Goal: Contribute content

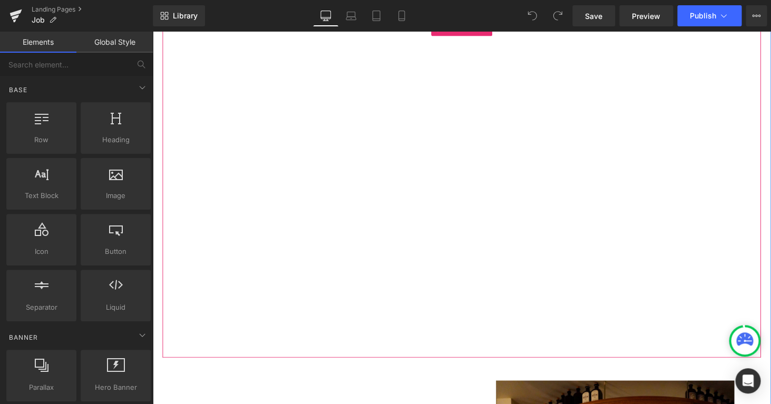
scroll to position [1266, 0]
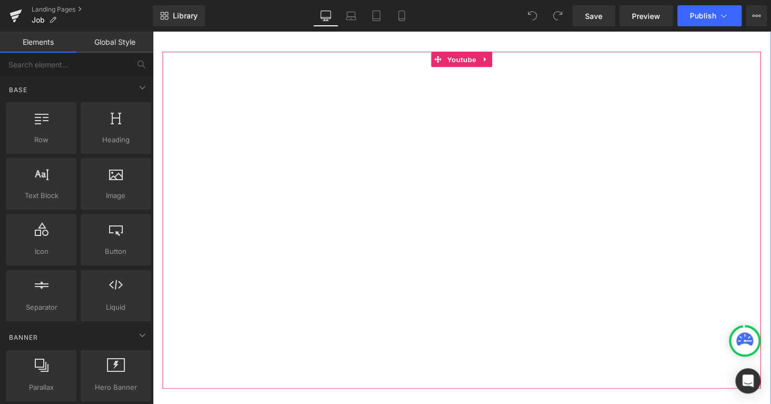
click at [472, 367] on div at bounding box center [471, 225] width 617 height 347
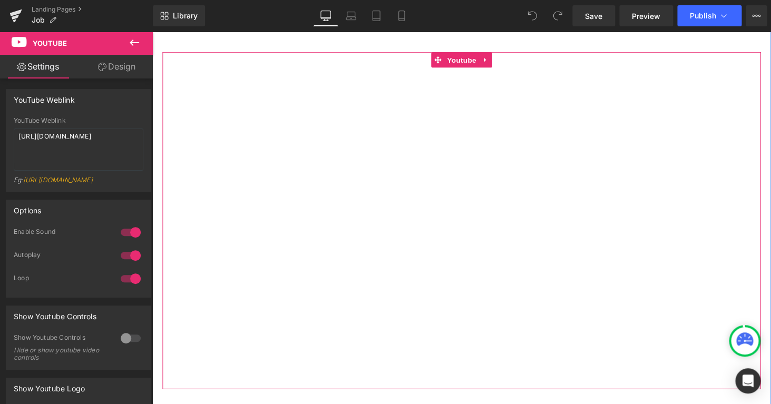
scroll to position [1268, 0]
click at [337, 336] on div at bounding box center [471, 223] width 617 height 347
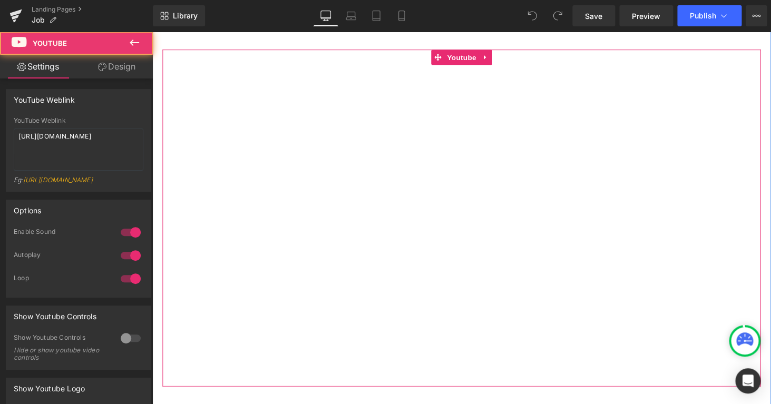
click at [337, 336] on div at bounding box center [471, 223] width 617 height 347
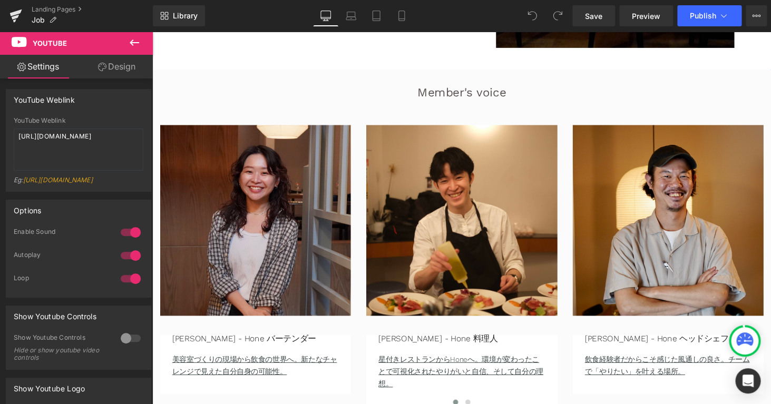
scroll to position [2041, 0]
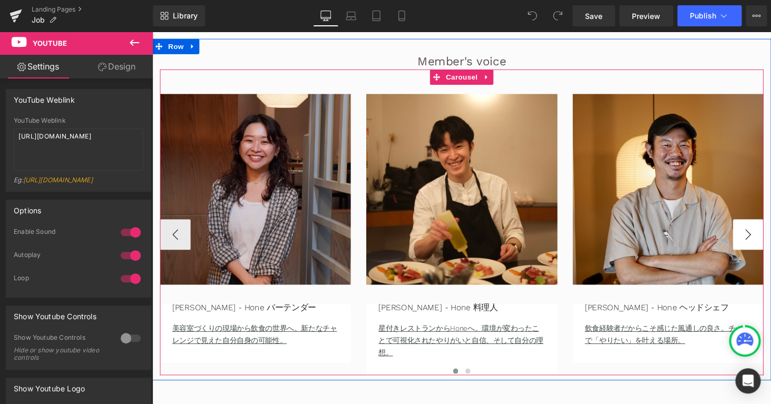
click at [756, 239] on button "›" at bounding box center [767, 241] width 32 height 32
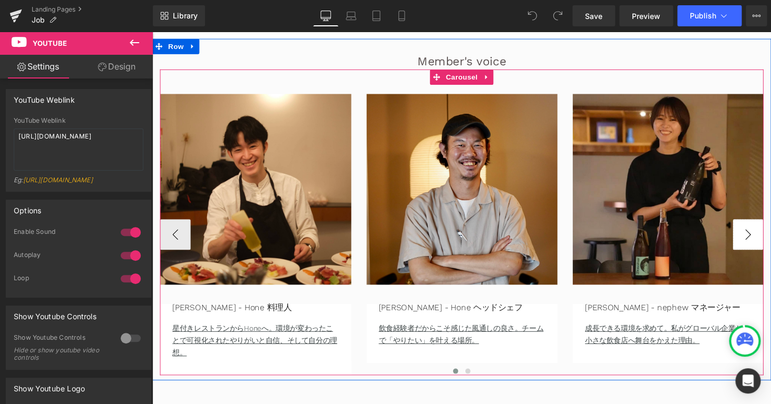
click at [756, 239] on button "›" at bounding box center [767, 241] width 32 height 32
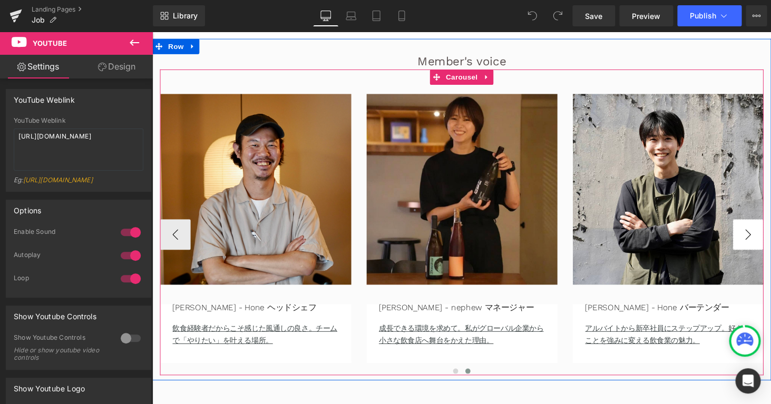
click at [756, 239] on button "›" at bounding box center [767, 241] width 32 height 32
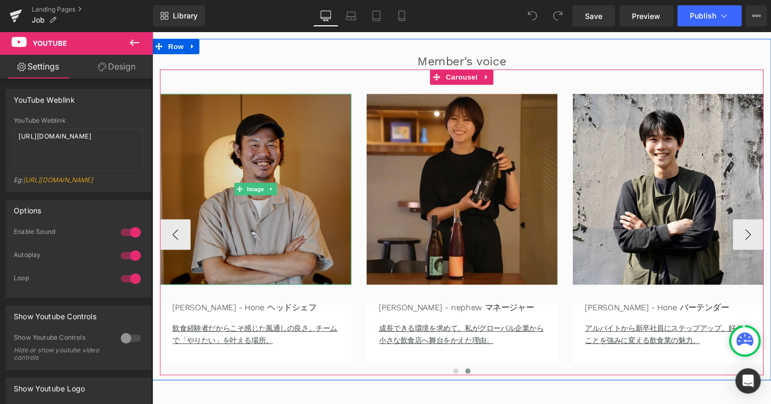
click at [177, 213] on img at bounding box center [259, 194] width 197 height 197
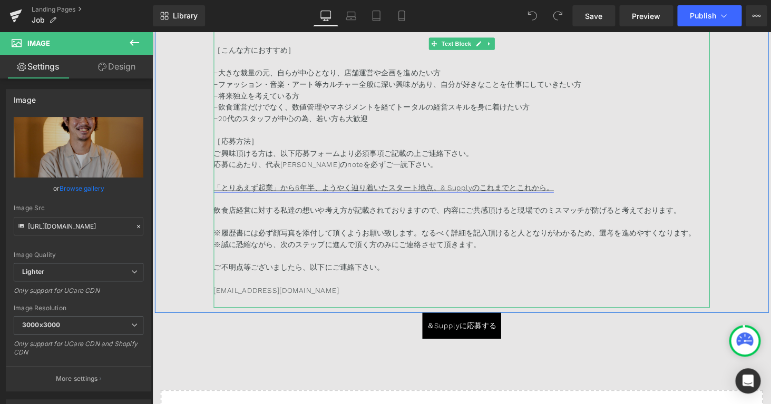
scroll to position [6682, 0]
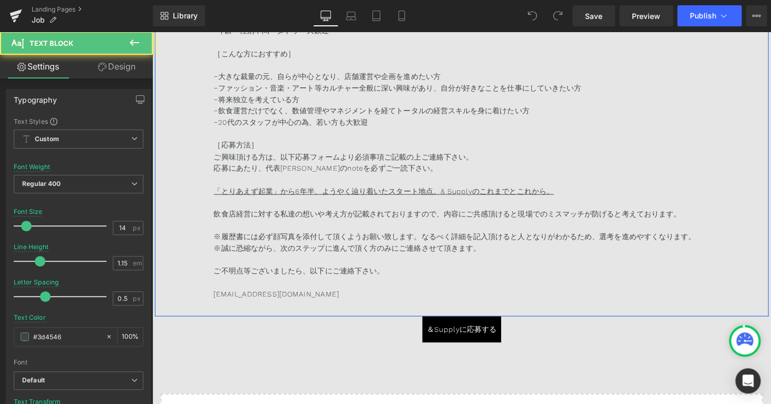
click at [320, 219] on p "飲食店経営に対する私達の想いや考え方が記載されておりますので、内容にご共感頂けると現場でのミスマッチが防げると考えております。" at bounding box center [471, 220] width 511 height 12
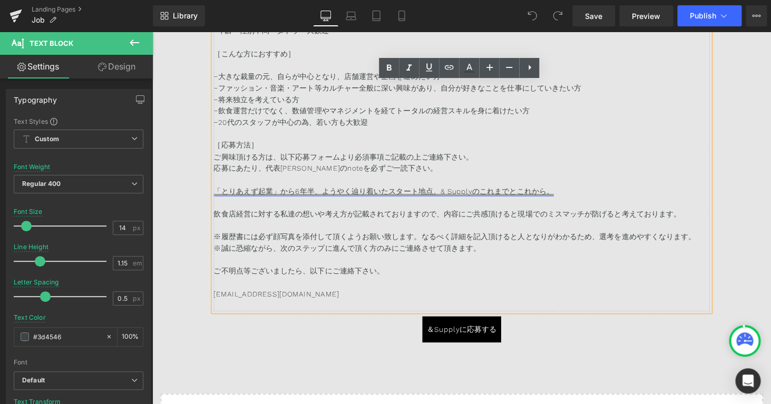
click at [341, 197] on link "「とりあえず起業」から6年半、ようやく辿り着いたスタート地点。& Supplyのこれまでとこれから。" at bounding box center [391, 196] width 351 height 8
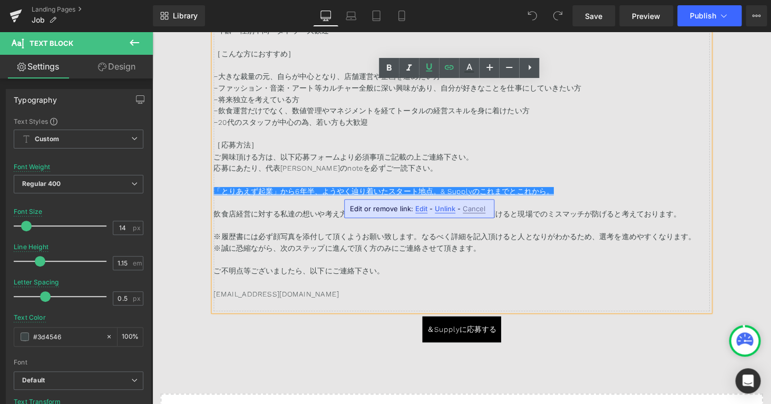
click at [315, 258] on p "※誠に恐縮ながら、次のステップに進んで頂く方のみにご連絡させて頂きます。" at bounding box center [471, 255] width 511 height 12
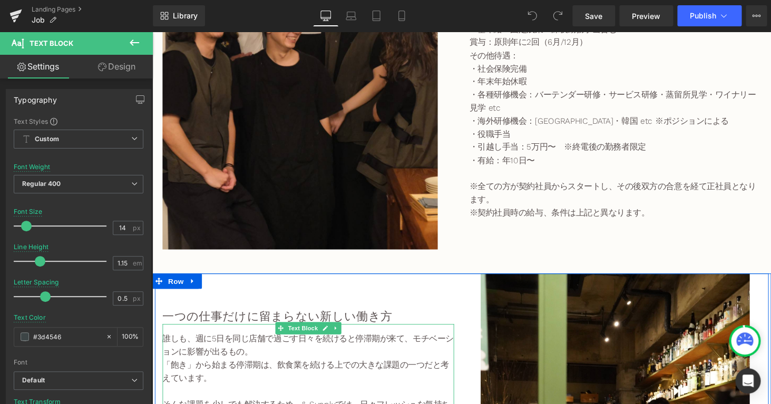
scroll to position [2491, 0]
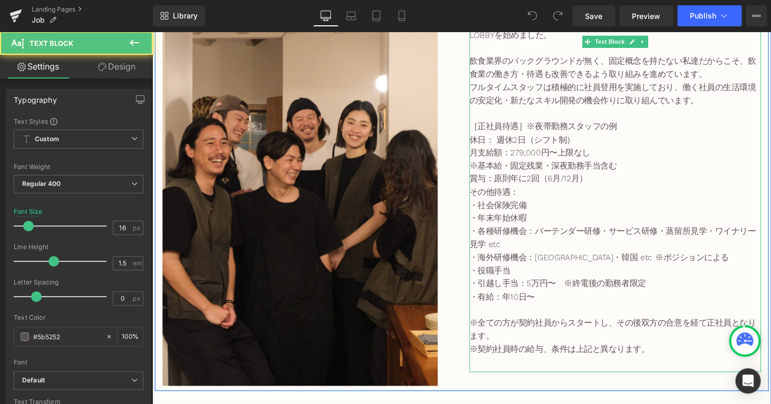
click at [555, 237] on p "・各種研修機会：バーテンダー研修・サービス研修・蒸留所見学・ワイナリー見学 etc" at bounding box center [629, 244] width 300 height 27
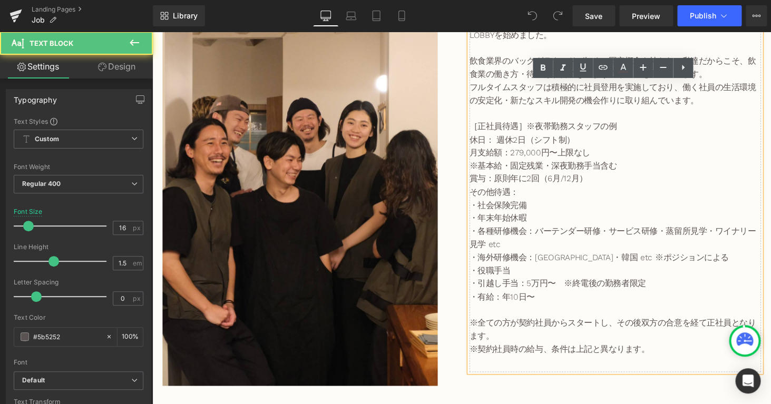
click at [553, 254] on p "・各種研修機会：バーテンダー研修・サービス研修・蒸留所見学・ワイナリー見学 etc" at bounding box center [629, 244] width 300 height 27
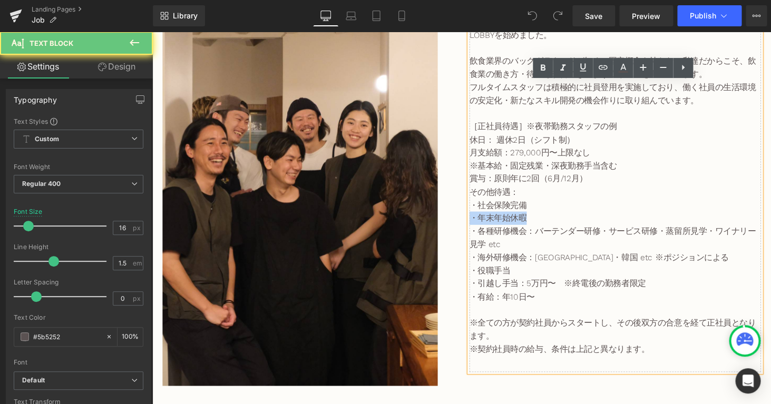
click at [553, 254] on p "・各種研修機会：バーテンダー研修・サービス研修・蒸留所見学・ワイナリー見学 etc" at bounding box center [629, 244] width 300 height 27
click at [576, 250] on p "・各種研修機会：バーテンダー研修・サービス研修・蒸留所見学・ワイナリー見学 etc" at bounding box center [629, 244] width 300 height 27
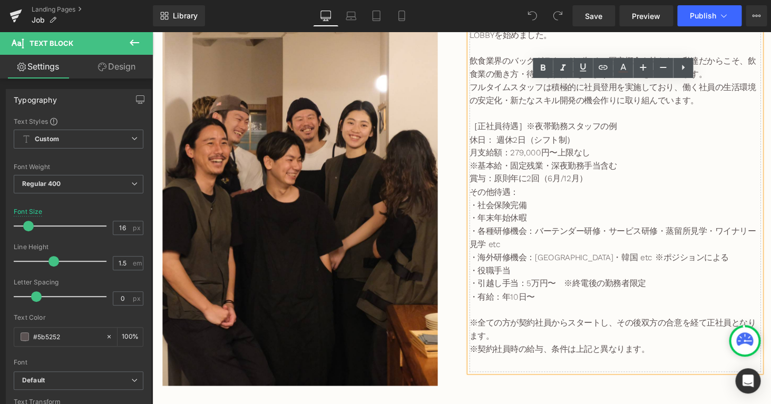
click at [497, 253] on p "・各種研修機会：バーテンダー研修・サービス研修・蒸留所見学・ワイナリー見学 etc" at bounding box center [629, 244] width 300 height 27
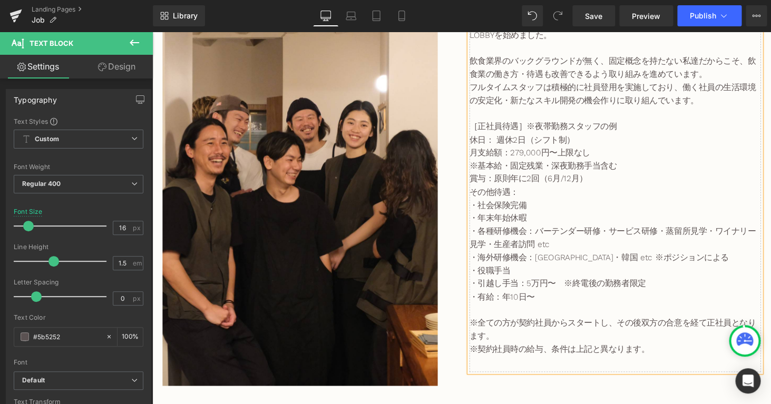
click at [584, 257] on p "・各種研修機会：バーテンダー研修・サービス研修・蒸留所見学・ワイナリー見学・生産者訪問 etc" at bounding box center [629, 244] width 300 height 27
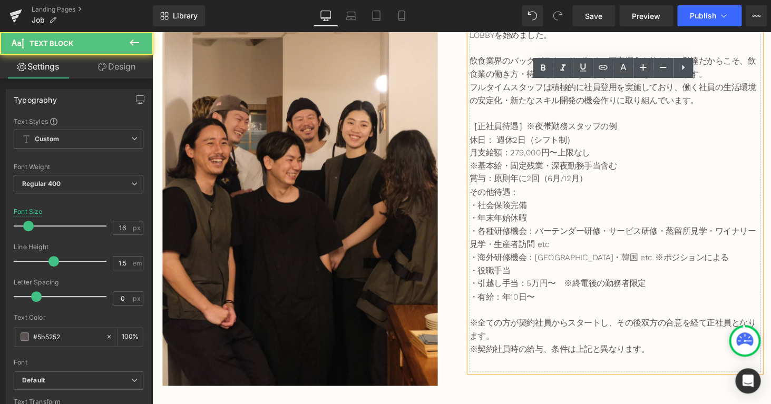
click at [631, 265] on p "・海外研修機会：[GEOGRAPHIC_DATA]・韓国 etc ※ポジションによる" at bounding box center [629, 265] width 300 height 14
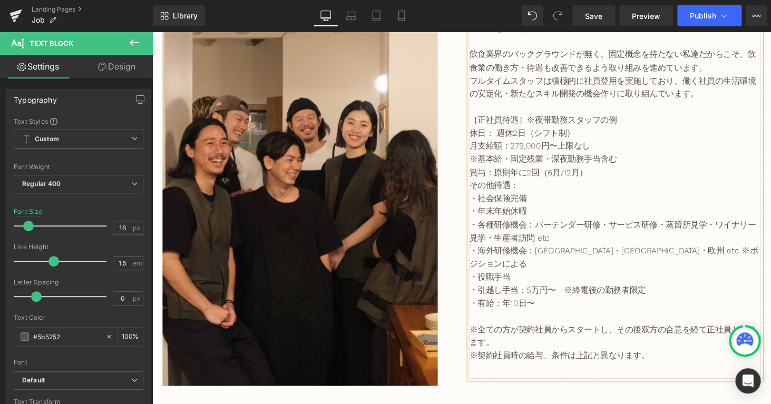
click at [663, 283] on p "・役職手当" at bounding box center [629, 285] width 300 height 14
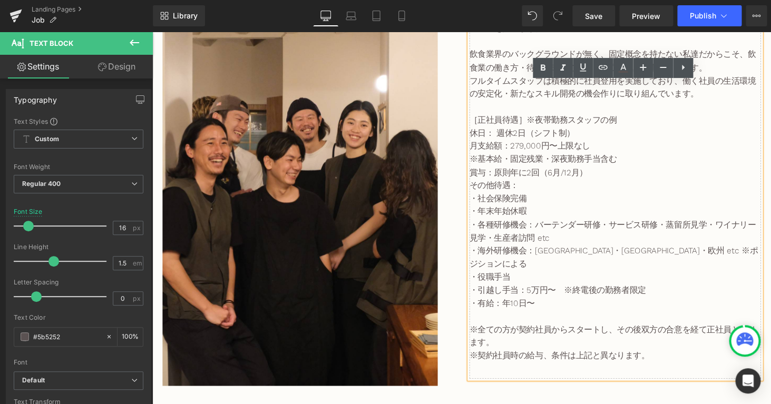
scroll to position [2516, 0]
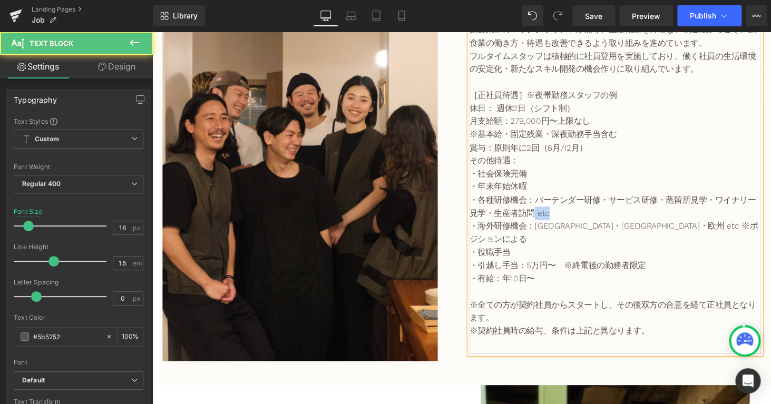
drag, startPoint x: 562, startPoint y: 230, endPoint x: 547, endPoint y: 230, distance: 15.3
click at [547, 226] on p "・各種研修機会：バーテンダー研修・サービス研修・蒸留所見学・ワイナリー見学・生産者訪問 etc" at bounding box center [629, 212] width 300 height 27
copy p "etc"
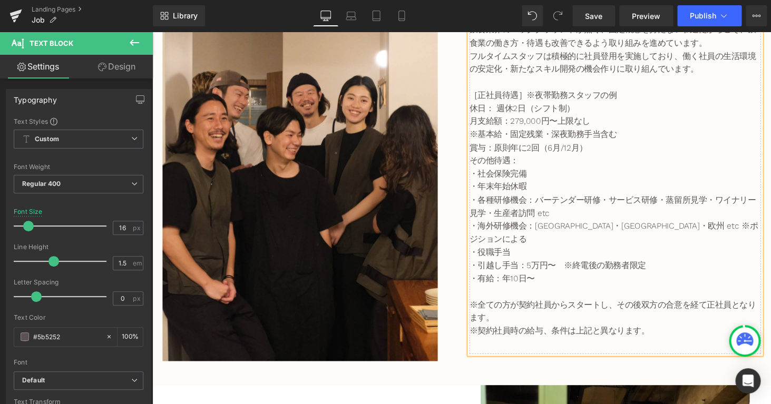
click at [566, 226] on p "・各種研修機会：バーテンダー研修・サービス研修・蒸留所見学・ワイナリー見学・生産者訪問 etc" at bounding box center [629, 212] width 300 height 27
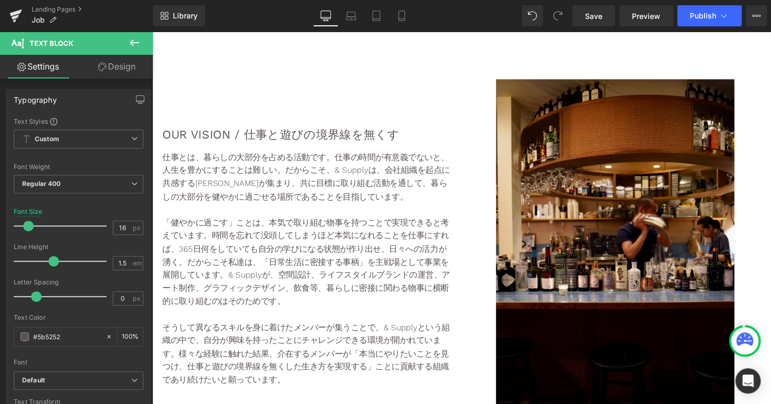
scroll to position [1596, 0]
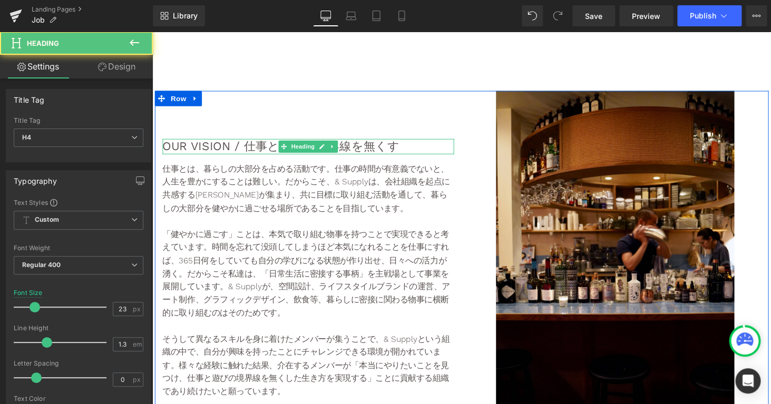
click at [238, 147] on h4 "OUR VISION / 仕事と遊びの境界線を無くす" at bounding box center [313, 150] width 300 height 16
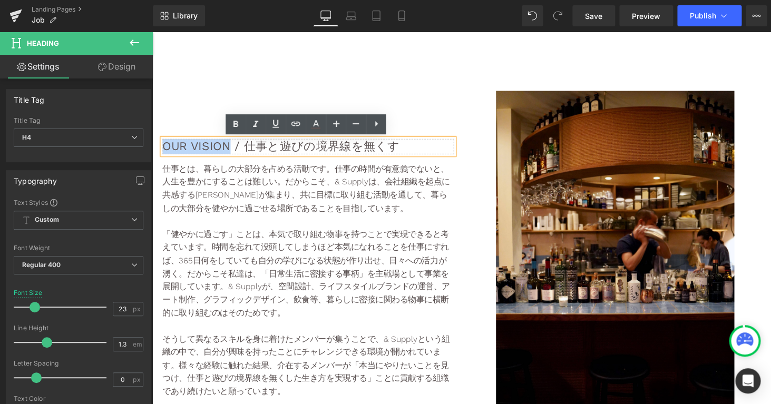
drag, startPoint x: 238, startPoint y: 147, endPoint x: 161, endPoint y: 145, distance: 76.4
click at [163, 145] on div "OUR VISION / 仕事と遊びの境界線を無くす" at bounding box center [313, 150] width 300 height 16
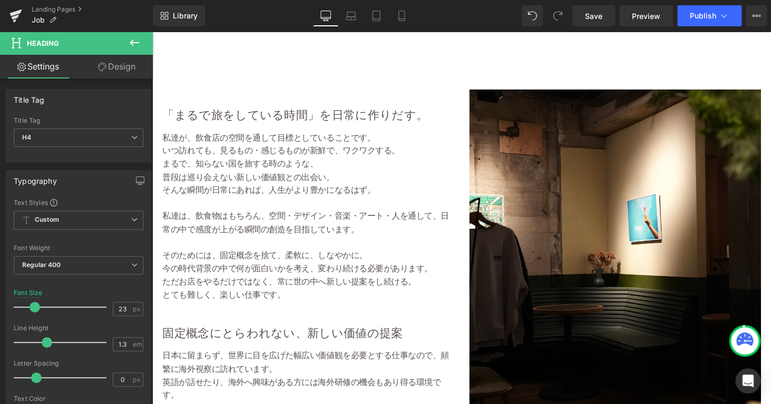
scroll to position [638, 0]
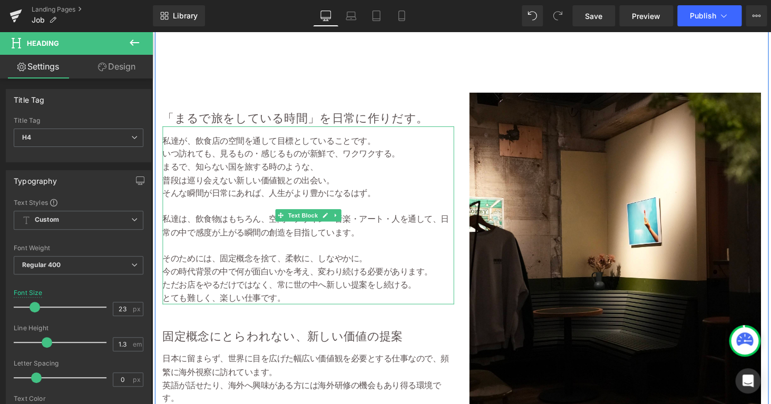
click at [304, 219] on span "Text Block" at bounding box center [307, 221] width 35 height 13
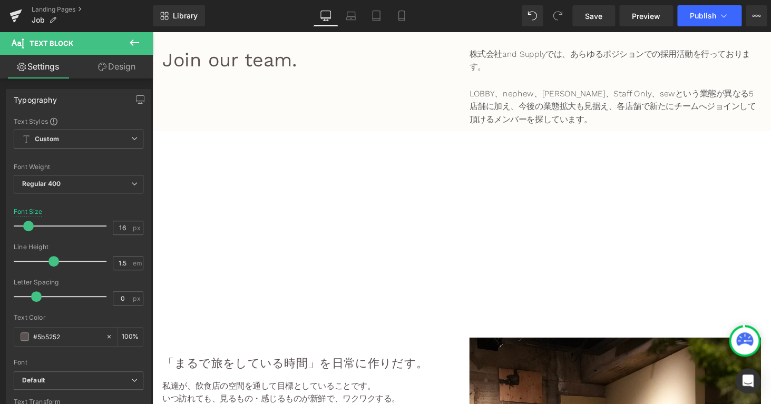
scroll to position [369, 0]
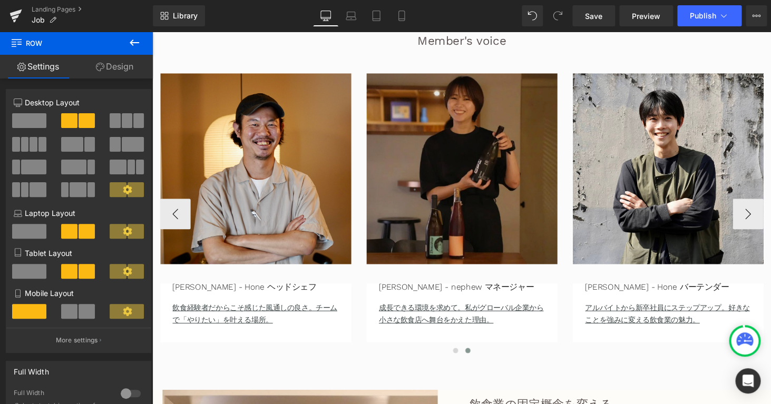
scroll to position [2063, 0]
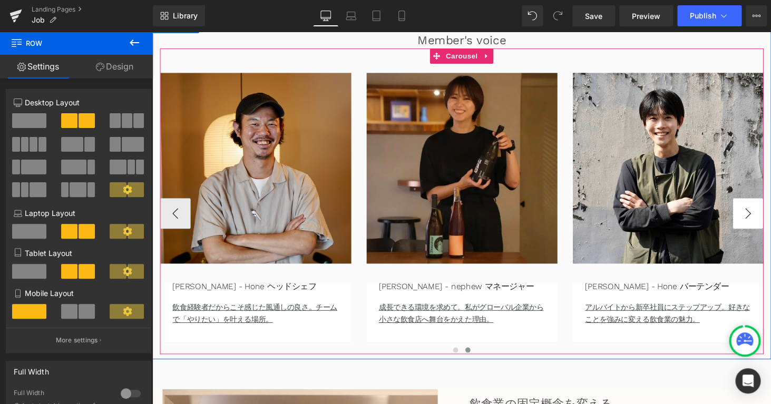
click at [769, 228] on button "›" at bounding box center [767, 219] width 32 height 32
click at [176, 222] on button "‹" at bounding box center [176, 219] width 32 height 32
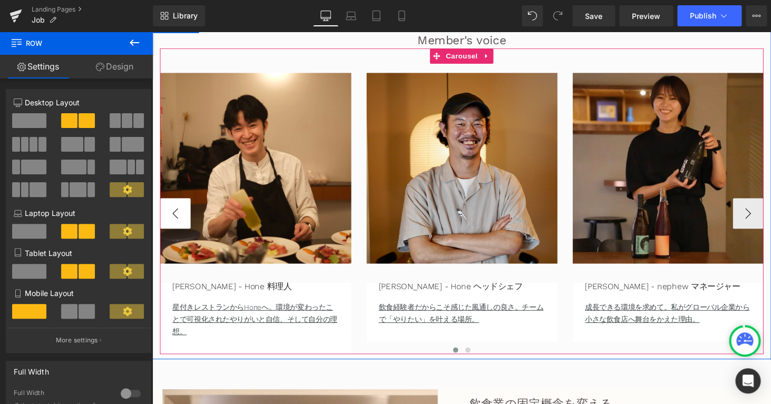
click at [176, 222] on button "‹" at bounding box center [176, 219] width 32 height 32
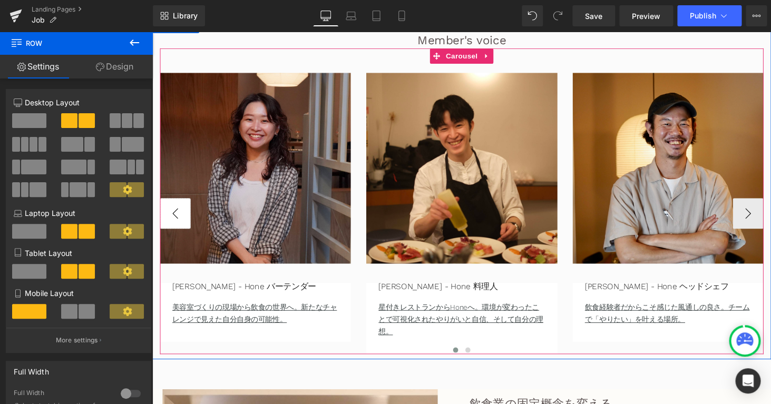
click at [176, 222] on button "‹" at bounding box center [176, 219] width 32 height 32
click at [758, 224] on button "›" at bounding box center [767, 219] width 32 height 32
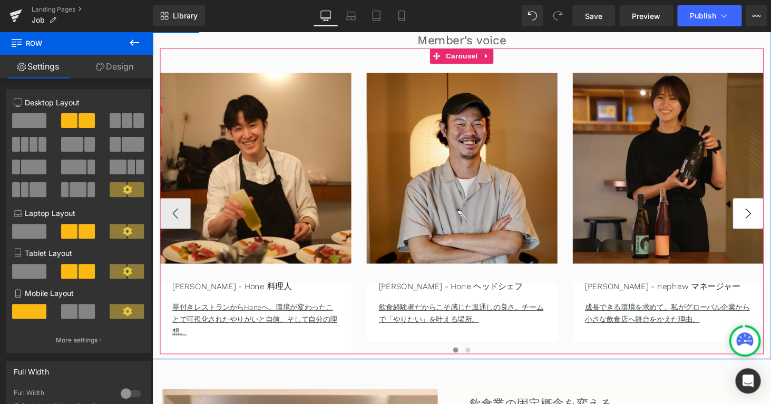
click at [758, 224] on button "›" at bounding box center [767, 219] width 32 height 32
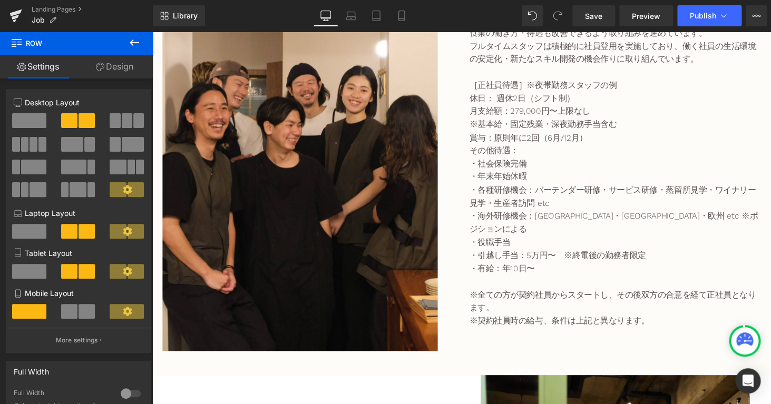
scroll to position [2517, 0]
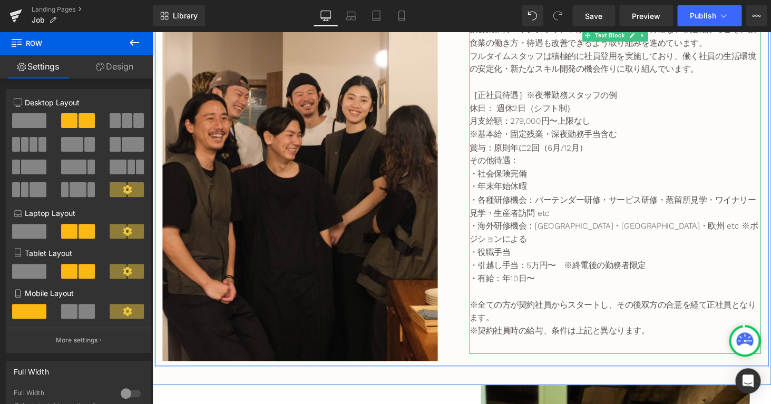
click at [570, 237] on p "・海外研修機会：[GEOGRAPHIC_DATA]・[GEOGRAPHIC_DATA]・欧州 etc ※ポジションによる" at bounding box center [629, 238] width 300 height 27
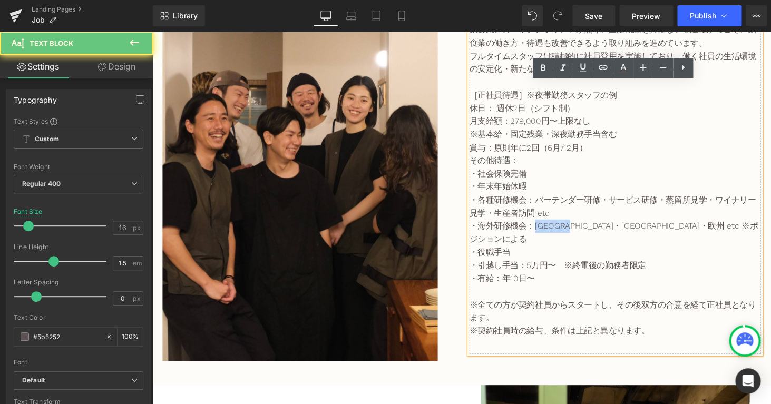
click at [570, 237] on p "・海外研修機会：[GEOGRAPHIC_DATA]・[GEOGRAPHIC_DATA]・欧州 etc ※ポジションによる" at bounding box center [629, 238] width 300 height 27
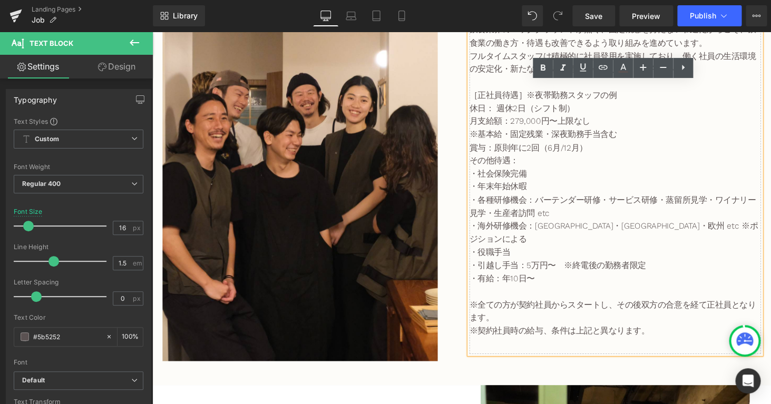
click at [536, 130] on p "月支給額：279,000円〜上限なし" at bounding box center [629, 124] width 300 height 14
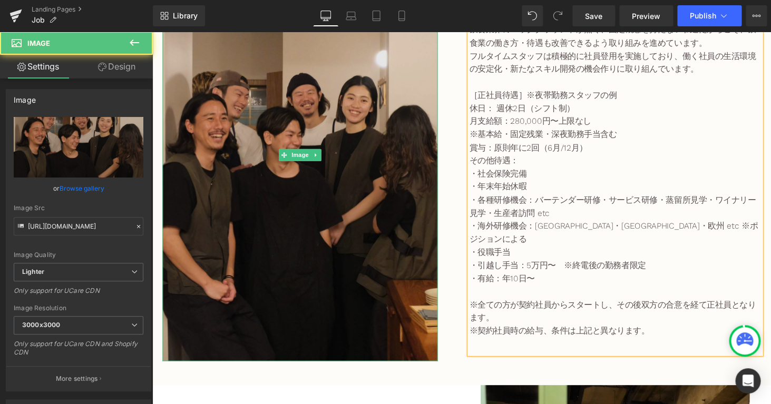
click at [441, 212] on img at bounding box center [305, 158] width 284 height 425
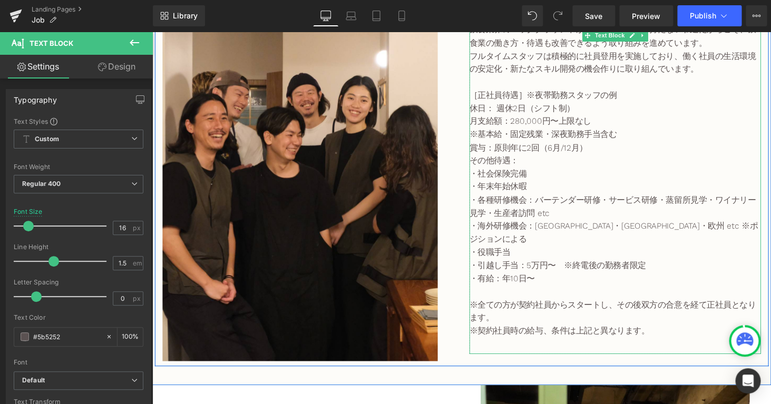
click at [544, 215] on p "・各種研修機会：バーテンダー研修・サービス研修・蒸留所見学・ワイナリー見学・生産者訪問 etc" at bounding box center [629, 211] width 300 height 27
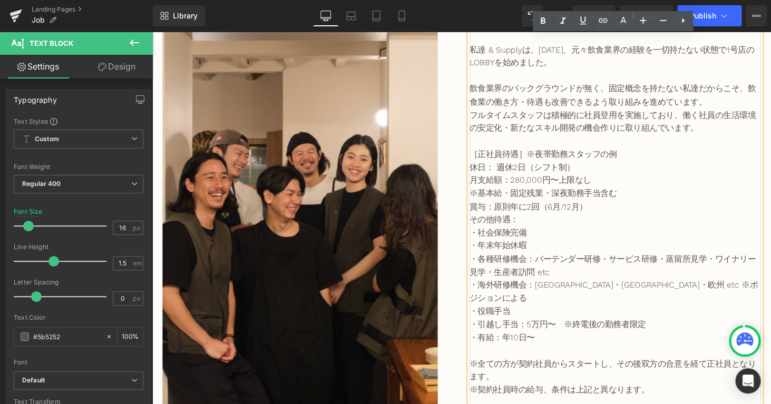
scroll to position [2454, 0]
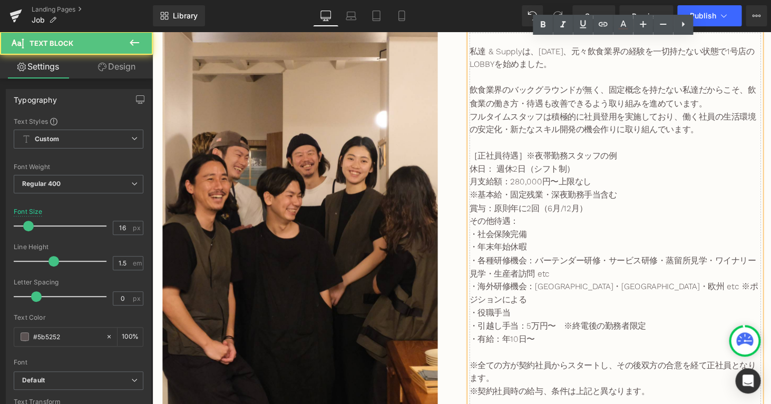
click at [631, 167] on p "［正社員待遇］※夜帯勤務スタッフの例" at bounding box center [629, 160] width 300 height 14
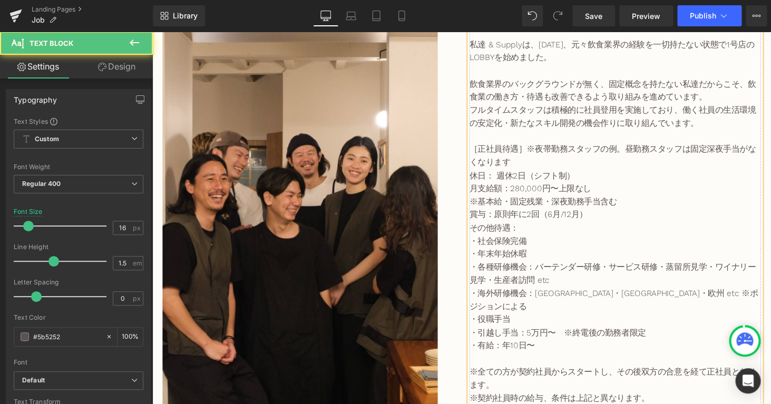
click at [536, 157] on p "［正社員待遇］※夜帯勤務スタッフの例。昼勤務スタッフは固定深夜手当がなくなります" at bounding box center [629, 159] width 300 height 27
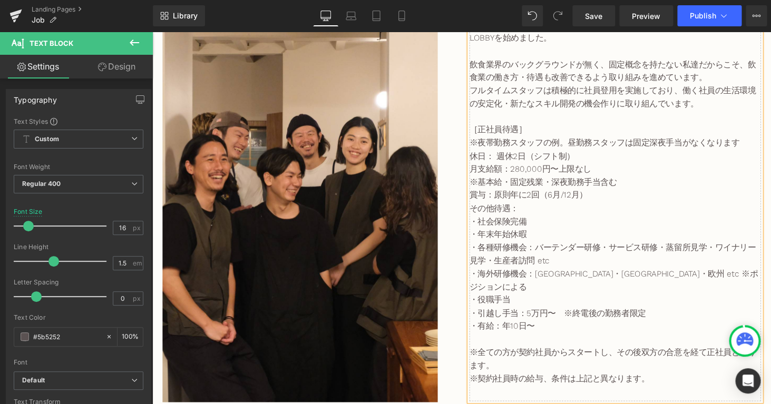
scroll to position [2486, 0]
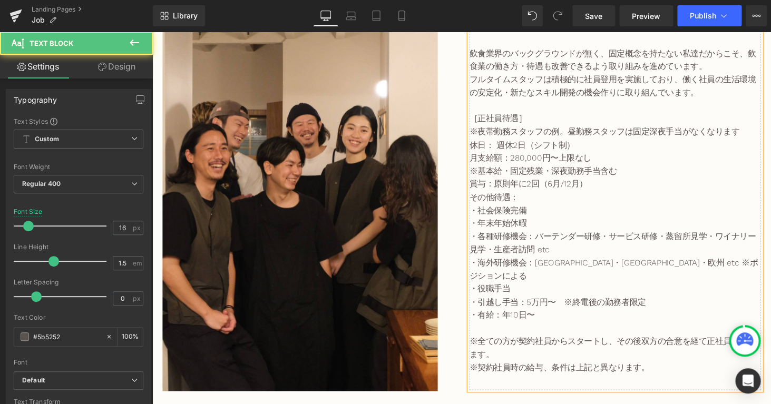
click at [761, 142] on p "※夜帯勤務スタッフの例。昼勤務スタッフは固定深夜手当がなくなります" at bounding box center [629, 135] width 300 height 14
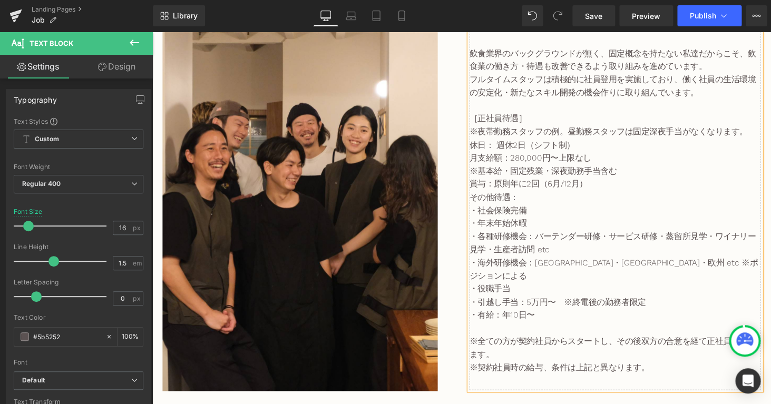
click at [656, 207] on p "その他待遇：" at bounding box center [629, 203] width 300 height 14
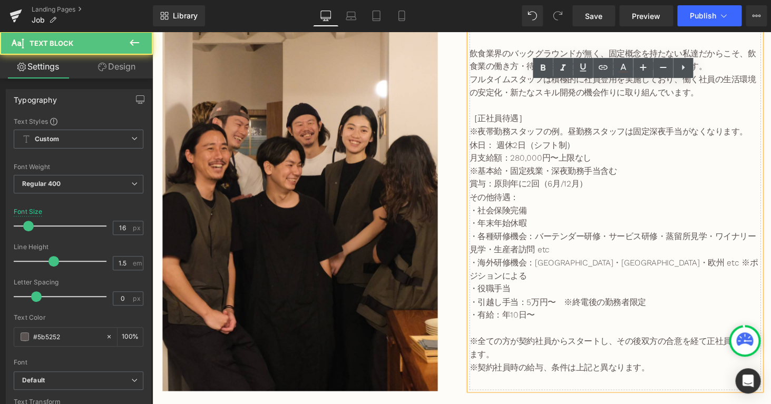
click at [586, 182] on p "※基本給・固定残業・深夜勤務手当含む" at bounding box center [629, 176] width 300 height 14
click at [578, 182] on p "※基本給・固定残業・深夜勤務手当含む" at bounding box center [629, 176] width 300 height 14
click at [566, 182] on p "※基本給・固定残業・深夜勤務手当含む" at bounding box center [629, 176] width 300 height 14
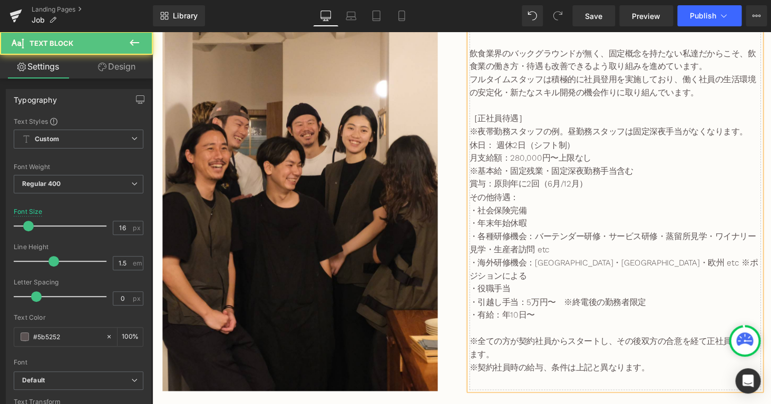
click at [627, 195] on p "賞与：原則年に2回（6月/12月）" at bounding box center [629, 189] width 300 height 14
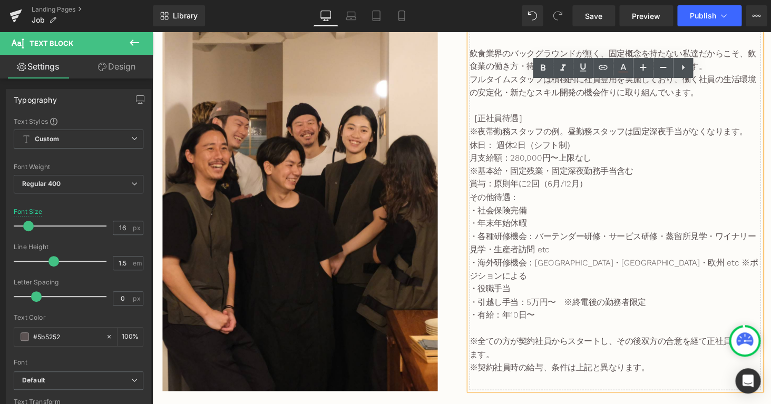
click at [617, 182] on p "※基本給・固定残業・固定深夜勤務手当含む" at bounding box center [629, 176] width 300 height 14
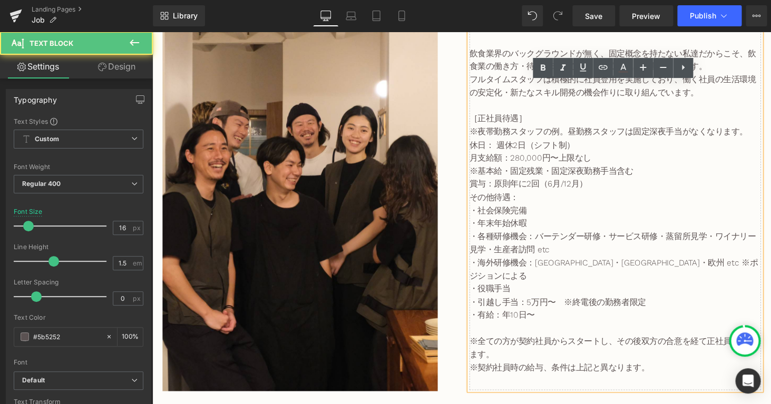
click at [557, 182] on p "※基本給・固定残業・固定深夜勤務手当含む" at bounding box center [629, 176] width 300 height 14
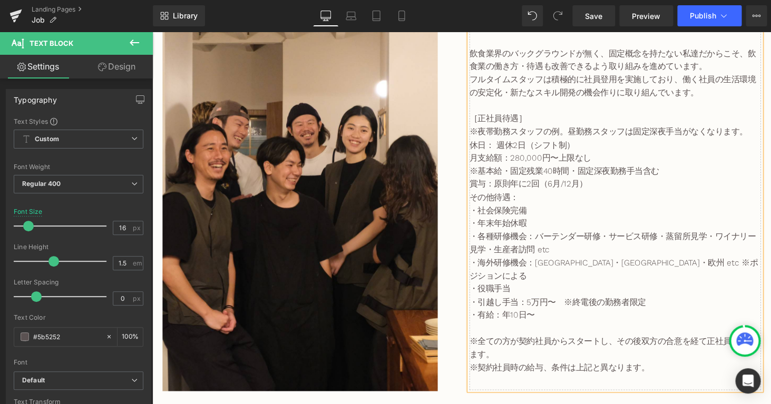
click at [608, 209] on p "その他待遇：" at bounding box center [629, 203] width 300 height 14
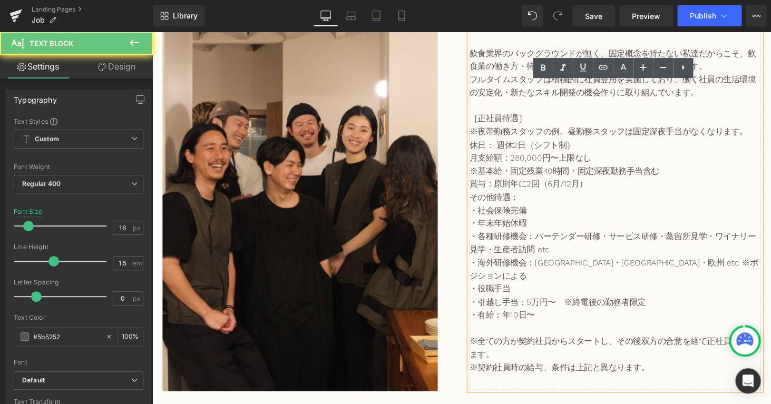
click at [632, 203] on p "その他待遇：" at bounding box center [629, 203] width 300 height 14
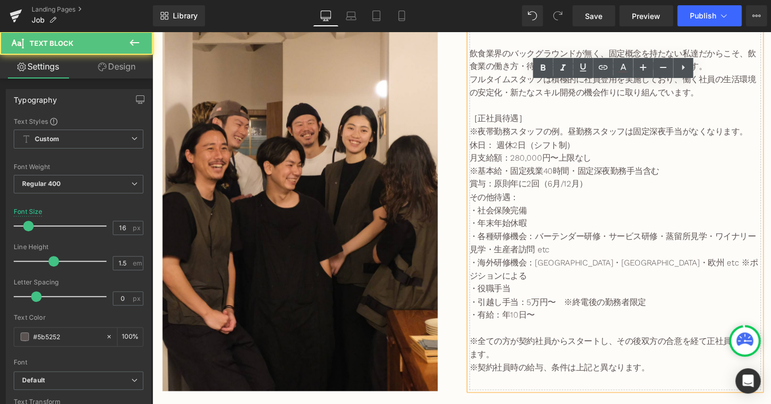
click at [642, 195] on p "賞与：原則年に2回（6月/12月）" at bounding box center [629, 189] width 300 height 14
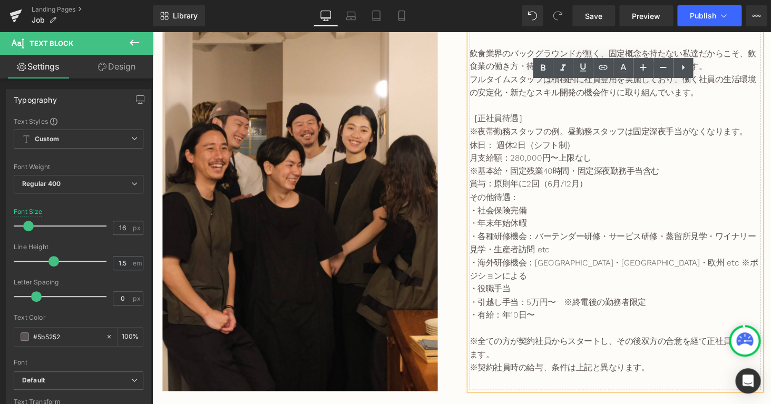
click at [518, 304] on p "・引越し手当：5万円〜　※終電後の勤務者限定" at bounding box center [629, 311] width 300 height 14
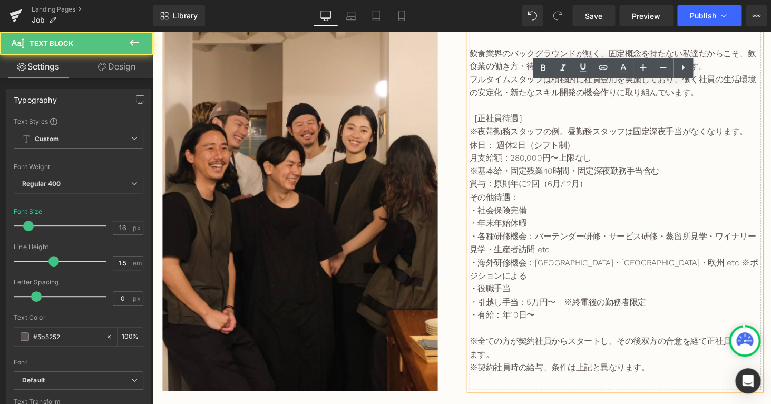
click at [569, 305] on p "・引越し手当：5万円〜　※終電後の勤務者限定" at bounding box center [629, 311] width 300 height 14
click at [677, 305] on p "・引越し手当：5万円〜　※終電後の勤務者限定" at bounding box center [629, 311] width 300 height 14
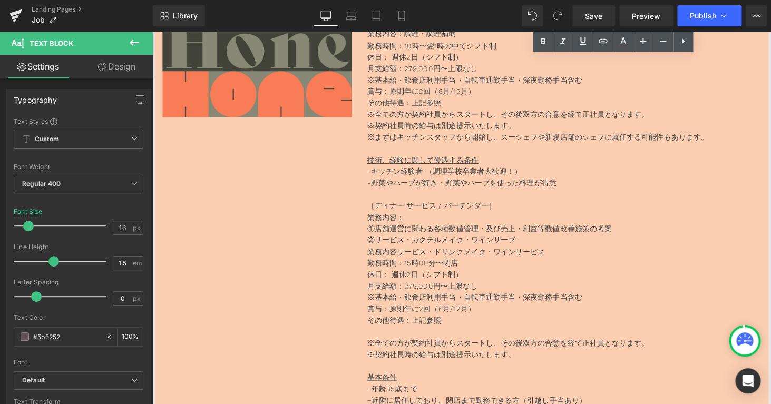
scroll to position [4379, 0]
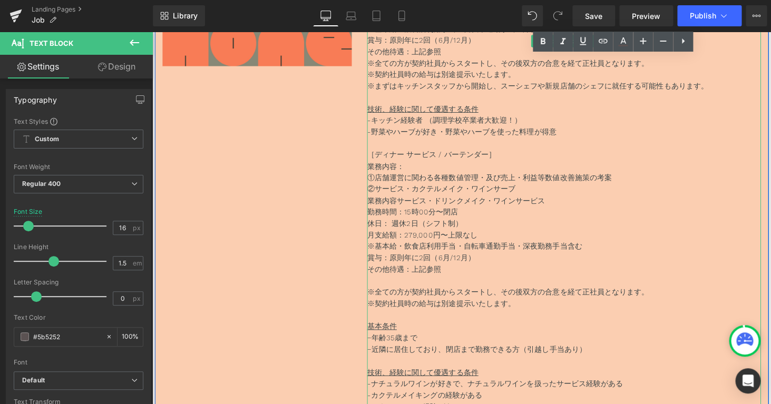
click at [455, 257] on p "※基本給・飲食店利用手当・自転車通勤手当・深夜勤務手当含む" at bounding box center [577, 253] width 406 height 12
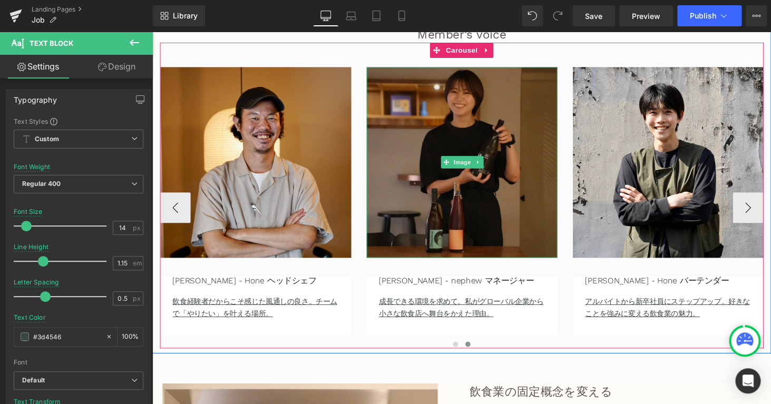
scroll to position [2070, 0]
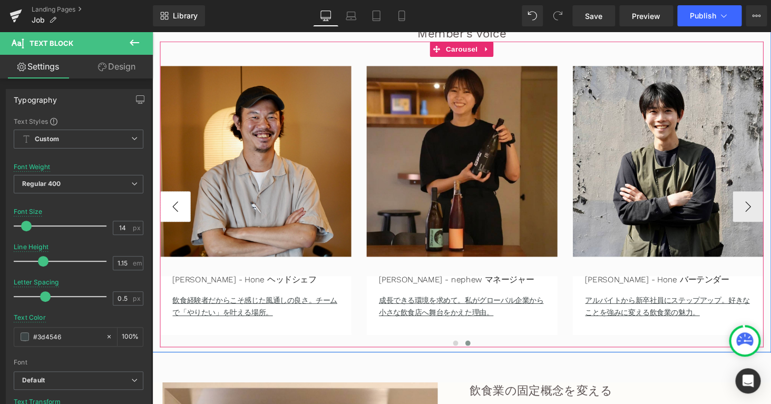
click at [163, 217] on button "‹" at bounding box center [176, 212] width 32 height 32
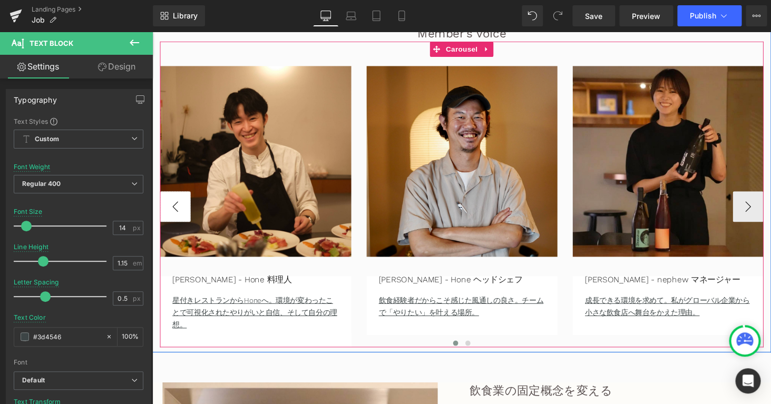
click at [178, 217] on button "‹" at bounding box center [176, 212] width 32 height 32
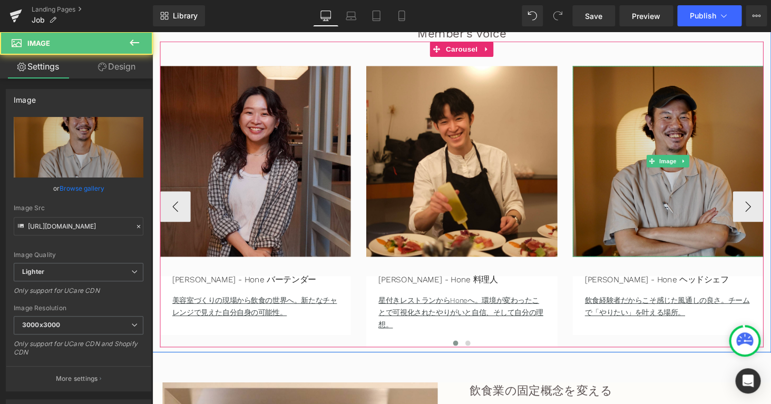
click at [759, 229] on img at bounding box center [684, 165] width 197 height 197
click at [766, 229] on img at bounding box center [684, 165] width 197 height 197
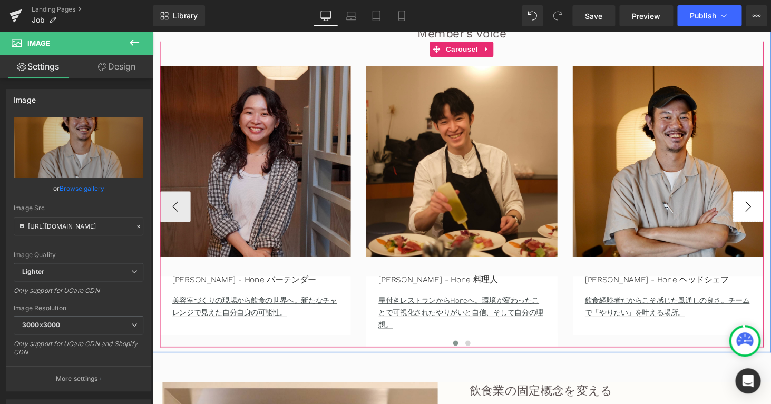
click at [765, 220] on button "›" at bounding box center [767, 212] width 32 height 32
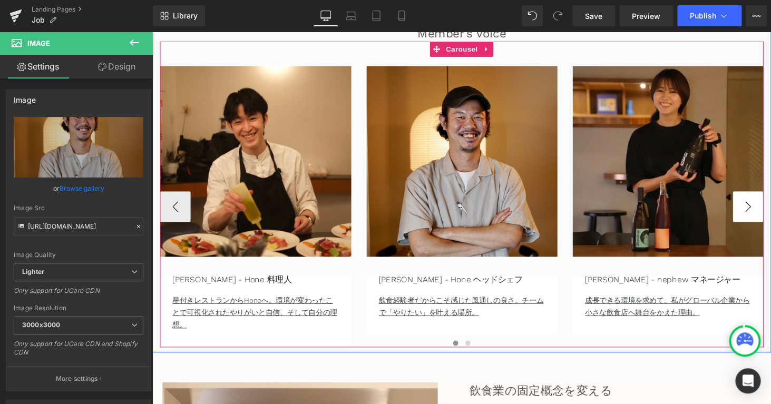
click at [765, 220] on button "›" at bounding box center [767, 212] width 32 height 32
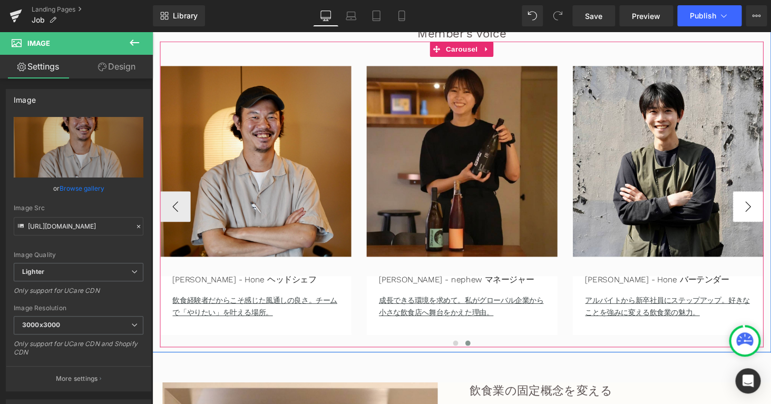
click at [765, 220] on button "›" at bounding box center [767, 212] width 32 height 32
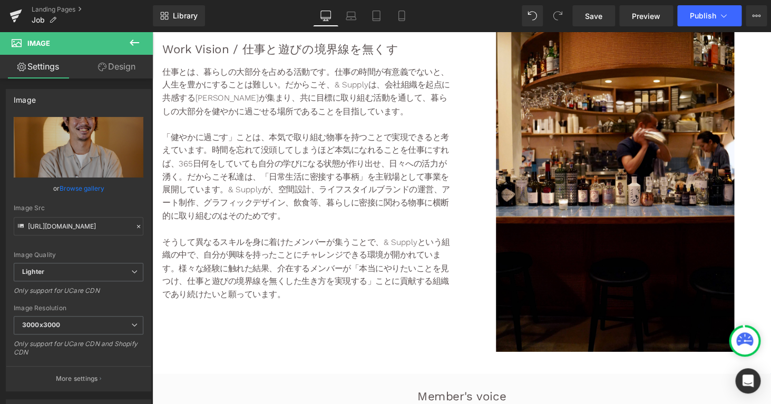
scroll to position [1680, 0]
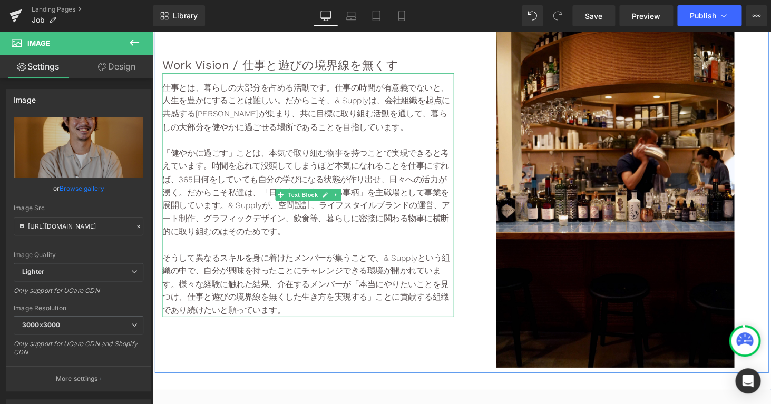
click at [355, 316] on p "そうして異なるスキルを身に着けたメンバーが集うことで、& Supplyという組織の中で、自分が興味を持ったことにチャレンジできる環境が開かれています。 様々な…" at bounding box center [313, 291] width 300 height 67
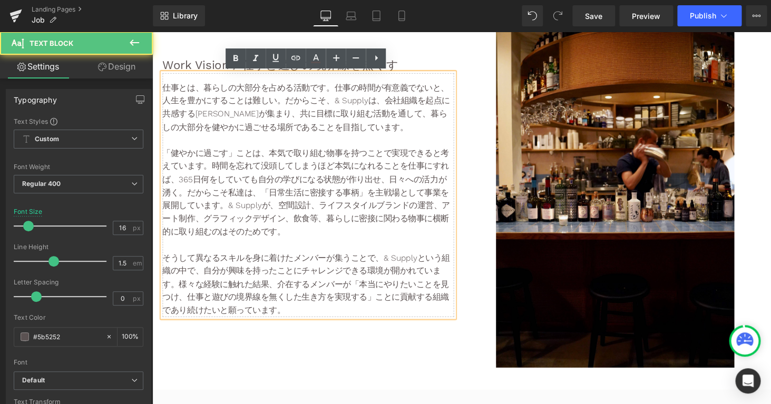
click at [355, 316] on p "そうして異なるスキルを身に着けたメンバーが集うことで、& Supplyという組織の中で、自分が興味を持ったことにチャレンジできる環境が開かれています。 様々な…" at bounding box center [313, 291] width 300 height 67
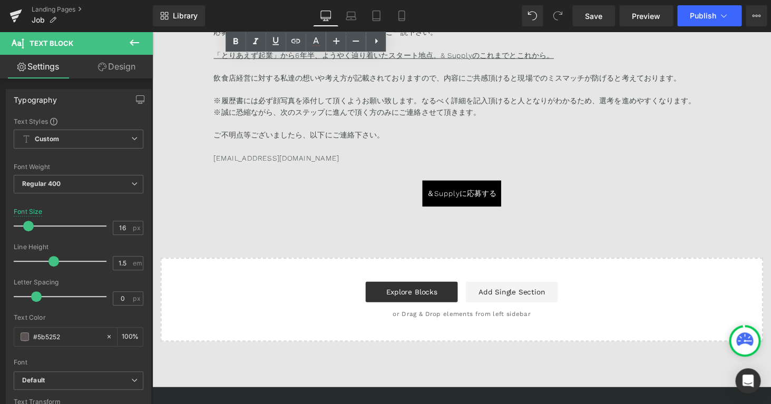
scroll to position [6817, 0]
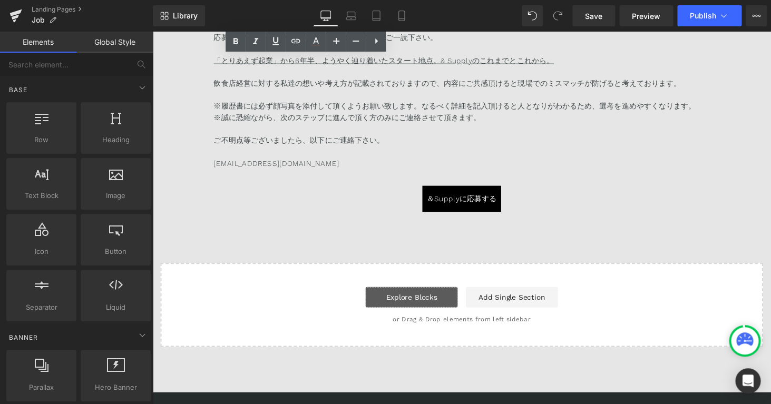
click at [430, 304] on link "Explore Blocks" at bounding box center [419, 305] width 95 height 21
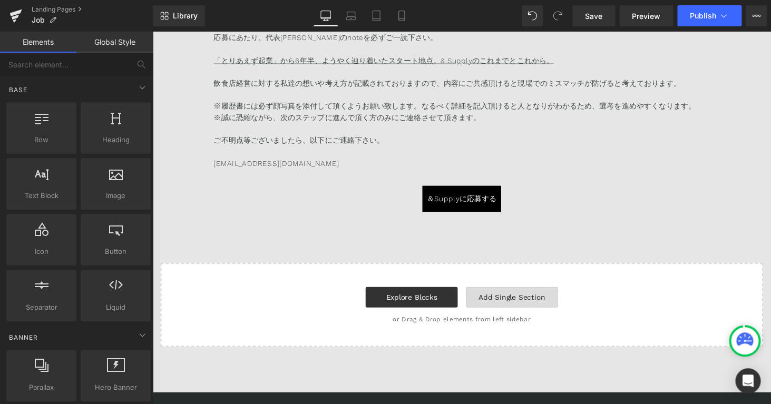
click at [523, 309] on link "Add Single Section" at bounding box center [522, 305] width 95 height 21
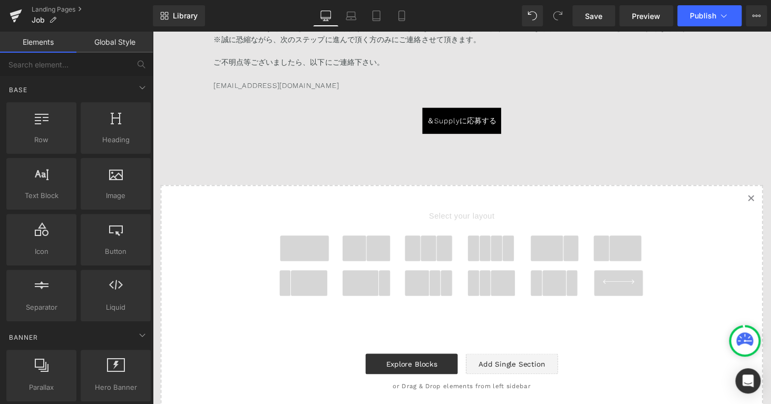
scroll to position [6898, 0]
click at [307, 247] on span at bounding box center [309, 254] width 51 height 26
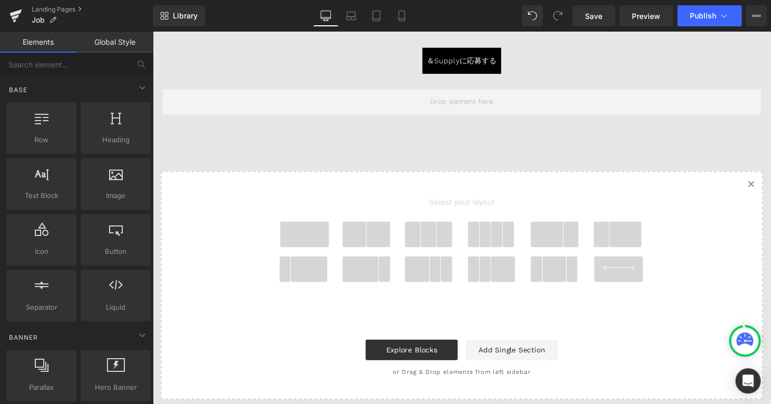
scroll to position [6961, 0]
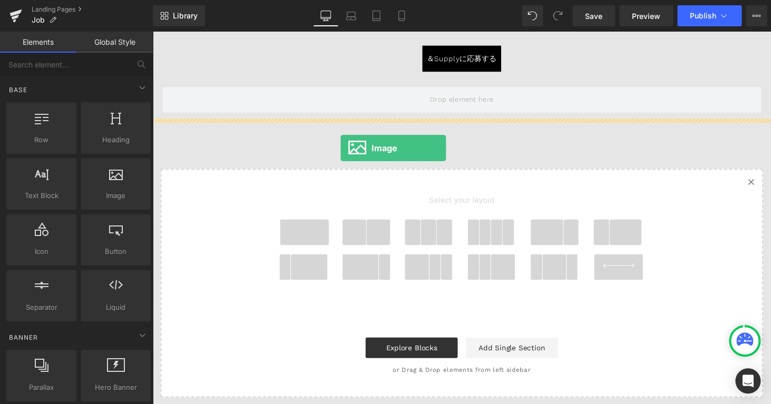
drag, startPoint x: 277, startPoint y: 219, endPoint x: 346, endPoint y: 151, distance: 96.9
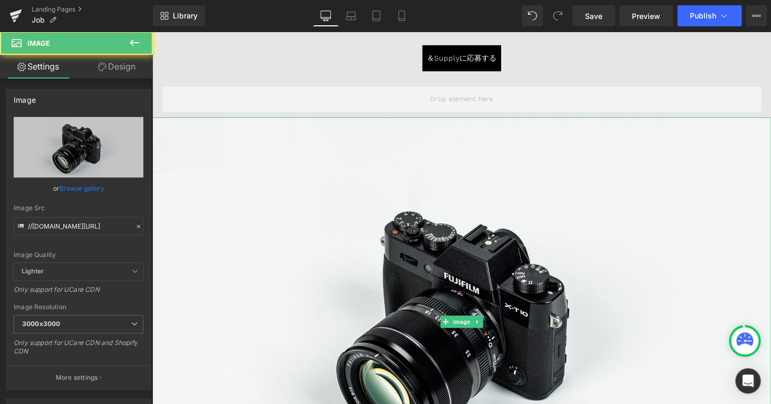
scroll to position [6762, 0]
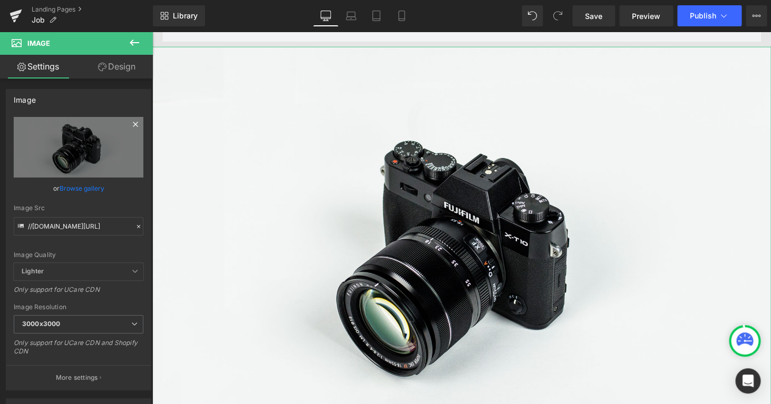
click at [135, 125] on icon at bounding box center [135, 124] width 5 height 5
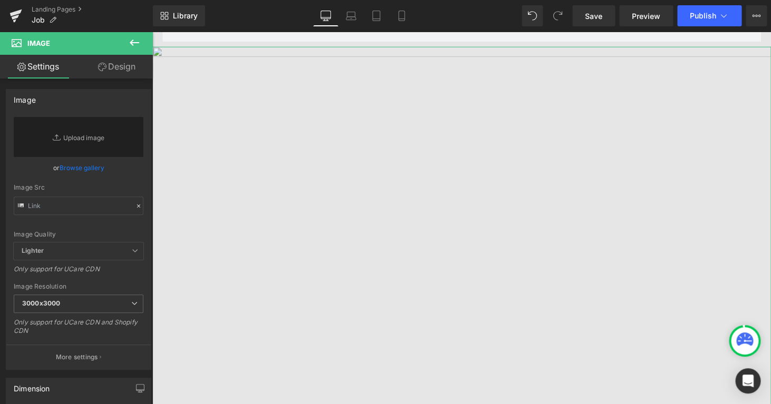
click at [113, 66] on link "Design" at bounding box center [117, 67] width 76 height 24
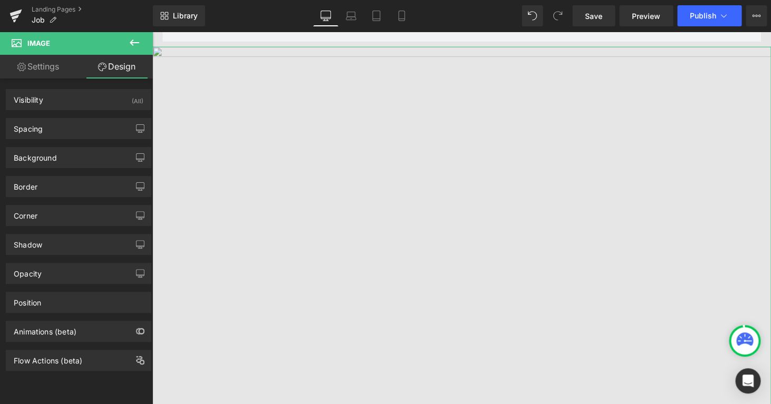
click at [51, 74] on link "Settings" at bounding box center [38, 67] width 76 height 24
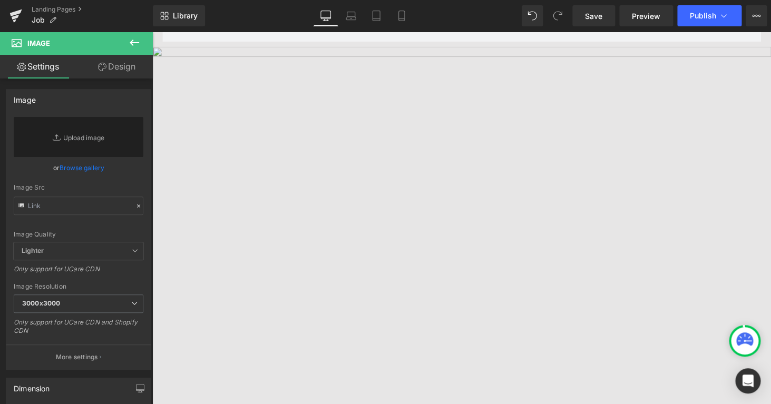
click at [147, 41] on button at bounding box center [134, 43] width 37 height 23
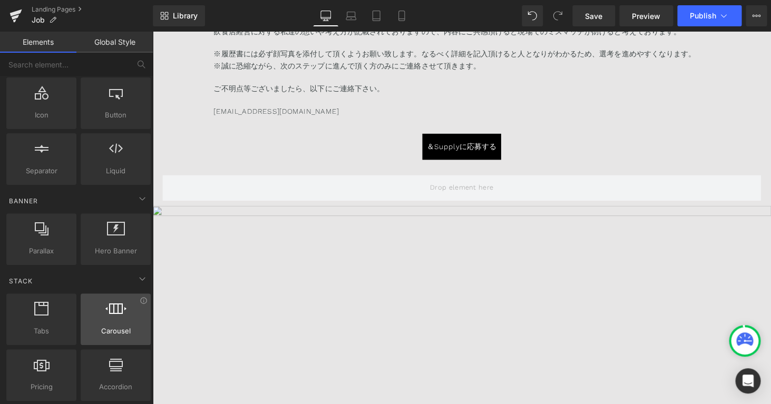
scroll to position [136, 0]
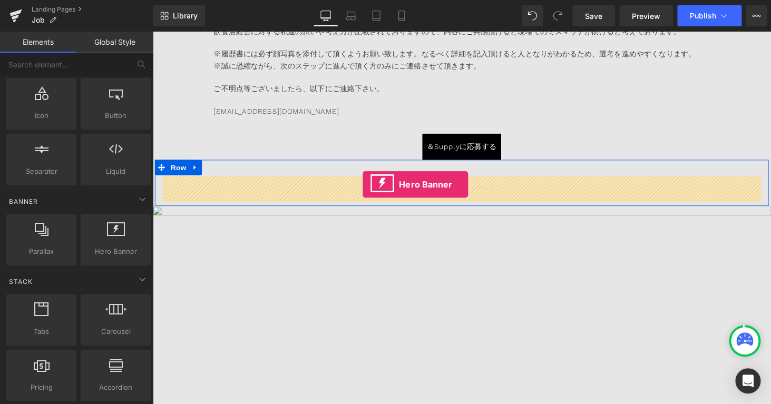
drag, startPoint x: 274, startPoint y: 268, endPoint x: 369, endPoint y: 189, distance: 124.2
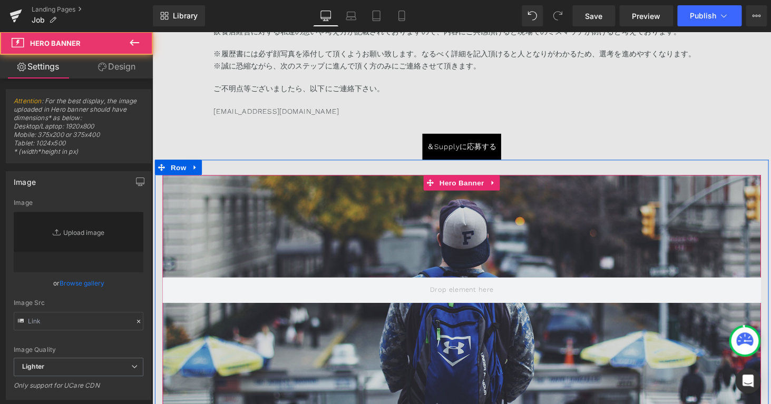
type input "[URL][DOMAIN_NAME]"
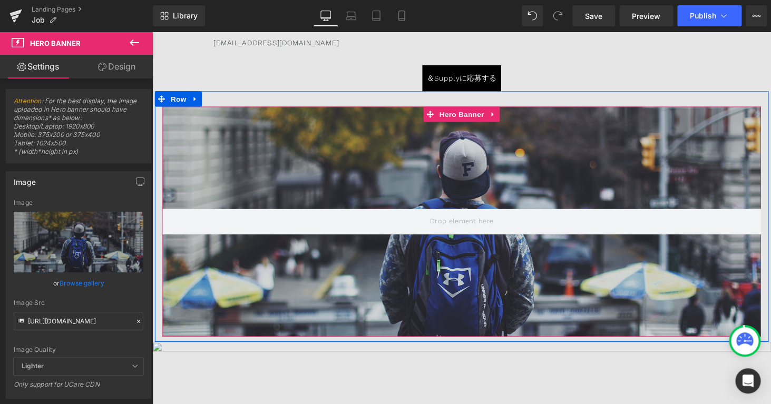
scroll to position [6669, 0]
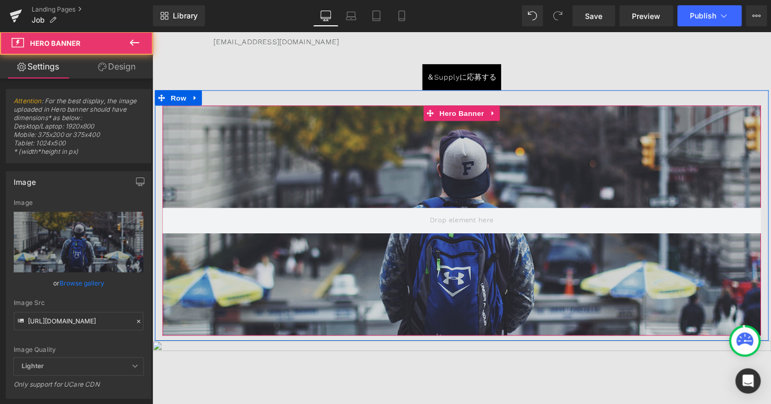
click at [438, 204] on div at bounding box center [471, 226] width 617 height 237
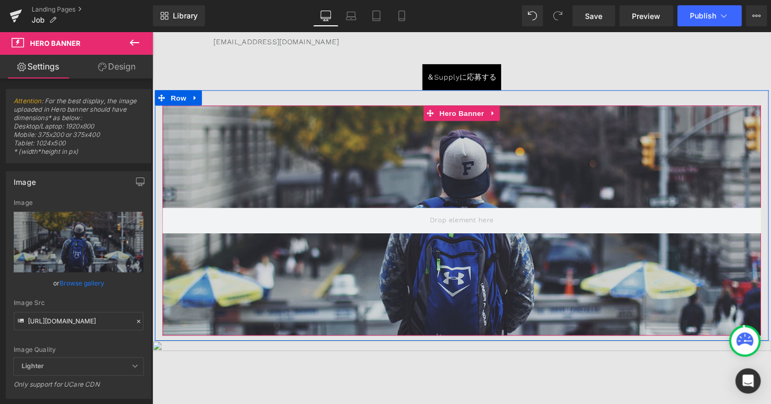
click at [493, 188] on div at bounding box center [471, 226] width 617 height 237
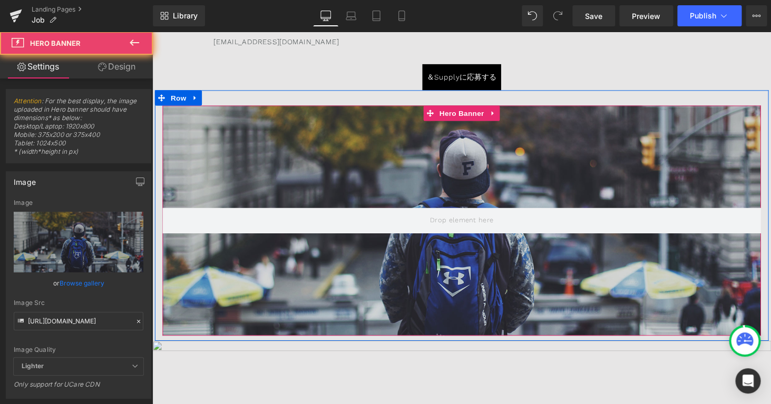
click at [493, 188] on div at bounding box center [471, 226] width 617 height 237
click at [226, 279] on div at bounding box center [471, 226] width 617 height 237
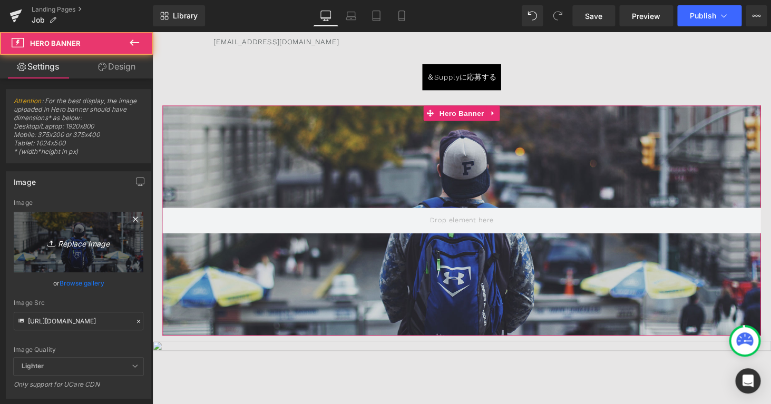
click at [80, 249] on icon "Replace Image" at bounding box center [78, 242] width 84 height 13
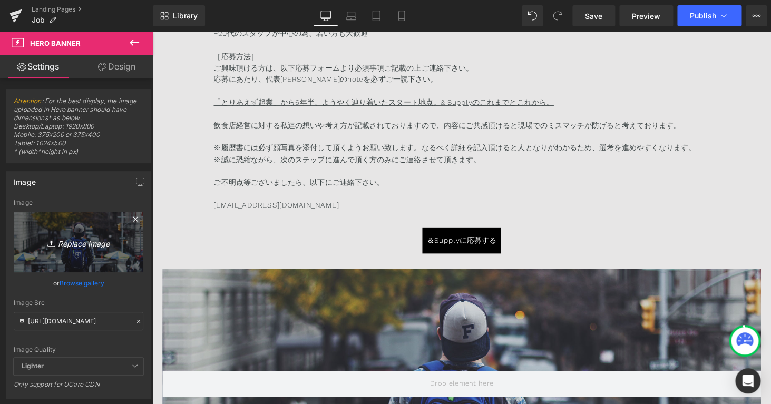
scroll to position [6503, 0]
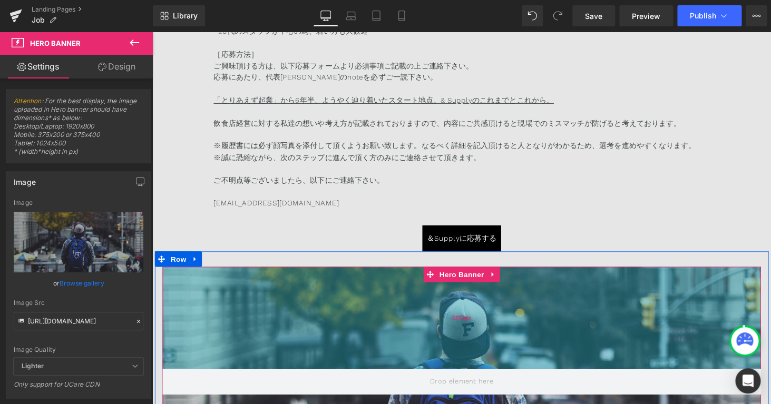
click at [471, 320] on div "200px" at bounding box center [471, 326] width 617 height 105
click at [312, 345] on div "200px" at bounding box center [471, 326] width 617 height 105
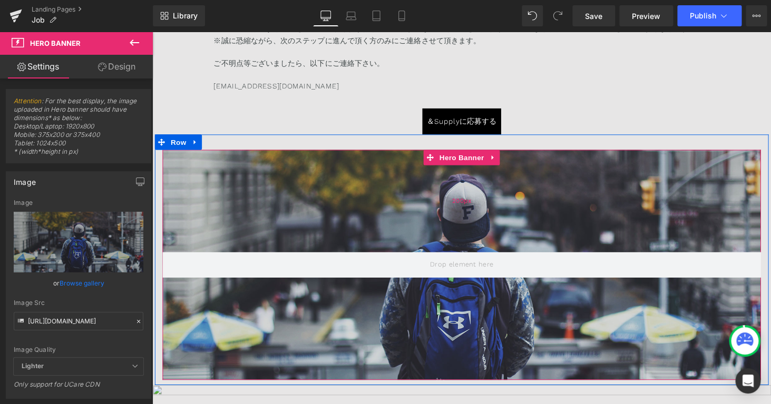
scroll to position [6625, 0]
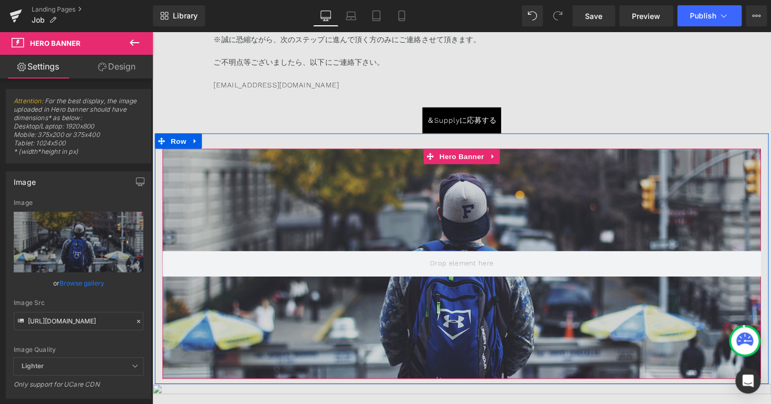
click at [471, 311] on div at bounding box center [471, 270] width 617 height 237
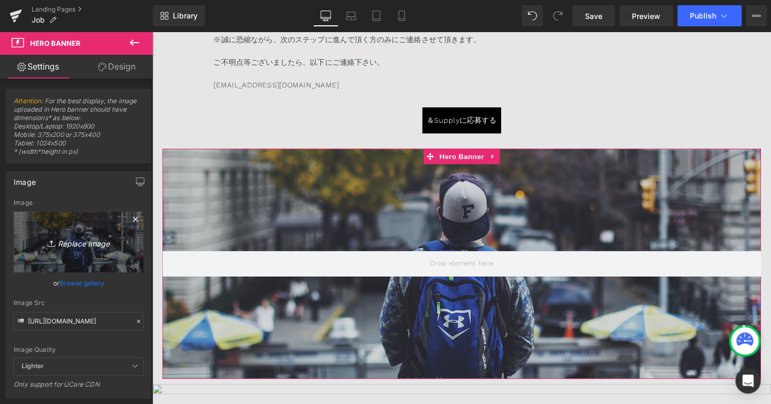
click at [82, 246] on icon "Replace Image" at bounding box center [78, 242] width 84 height 13
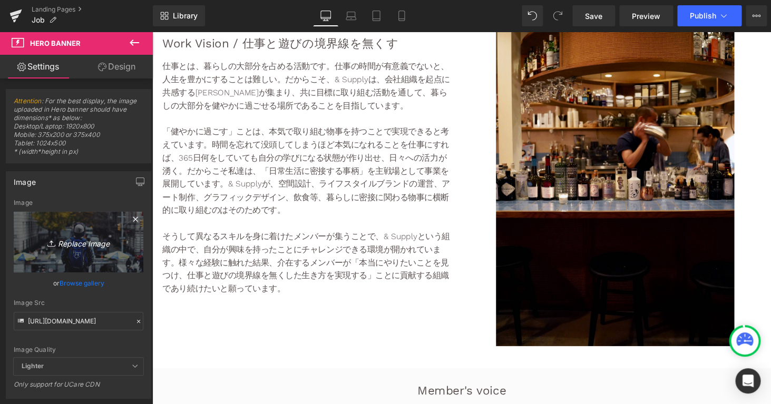
scroll to position [1431, 0]
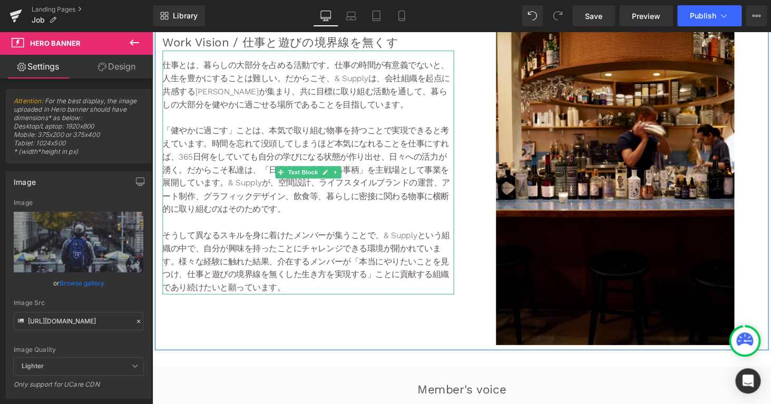
click at [366, 280] on span "介在するメンバーが「本当にやりたいことを見つけ、仕事と遊びの境界線を無くした生き方を実現する」ことに貢献する組織であり続けたいと願っています。" at bounding box center [310, 282] width 295 height 37
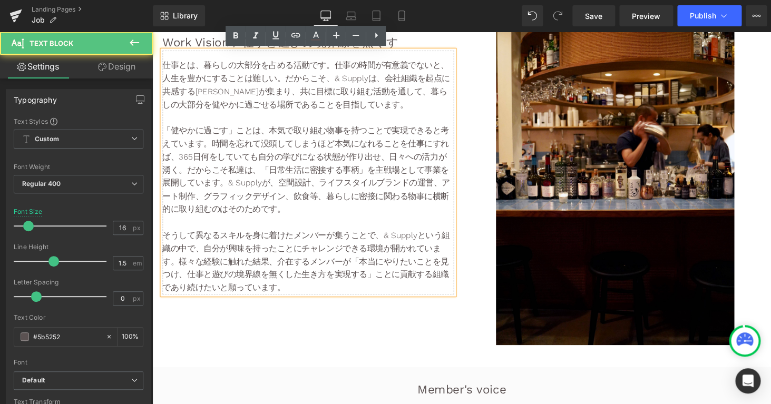
click at [340, 303] on div "仕事とは、暮らしの大部分を占める活動です。仕事の時間が有意義でないと、人生を豊かにすることは難しい。だからこそ、& Supplyは、会社組織を起点に共感する[…" at bounding box center [313, 176] width 300 height 251
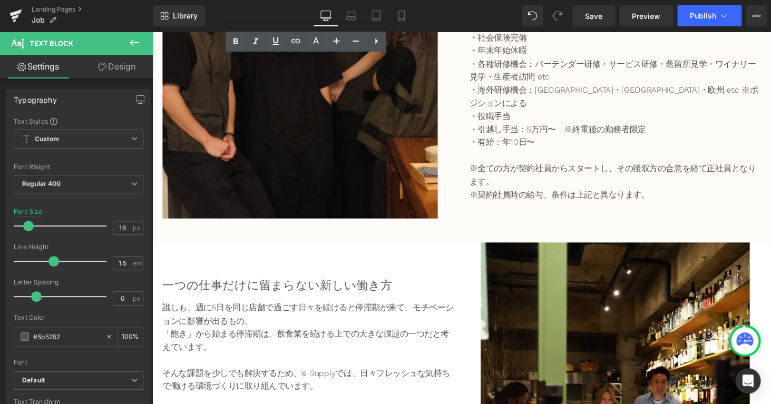
scroll to position [2606, 0]
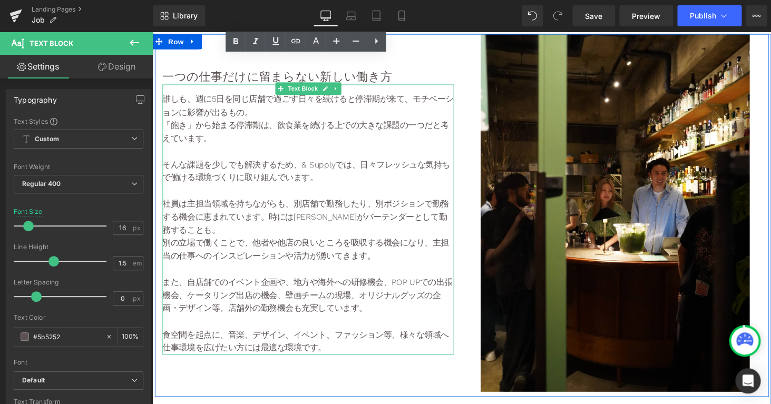
click at [268, 181] on p "そんな課題を少しでも解決するため、& Supplyでは、日々フレッシュな気持ちで働ける環境づくりに取り組んでいます。" at bounding box center [313, 175] width 300 height 27
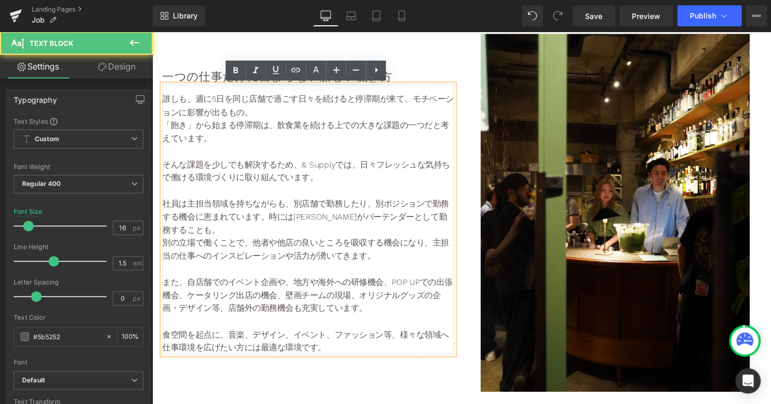
click at [378, 232] on p "社員は主担当領域を持ちながらも、別店舗で勤務したり、別ポジションで勤務する機会に恵まれています。時には[PERSON_NAME]がバーテンダーとして勤務するこ…" at bounding box center [313, 223] width 300 height 41
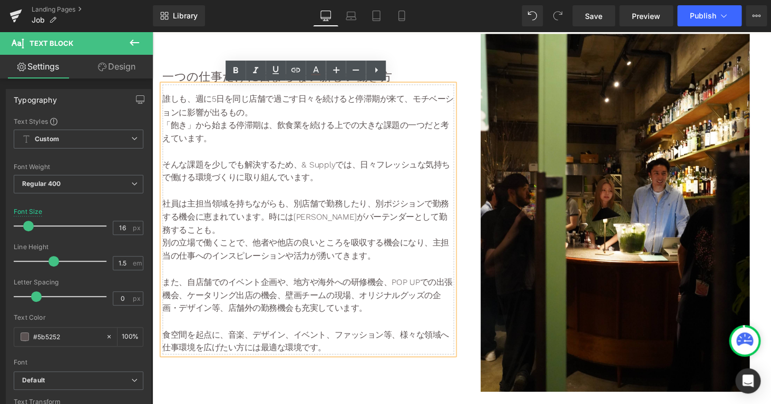
click at [303, 261] on p "別の立場で働くことで、他者や他店の良いところを吸収する機会になり、主担当の仕事へのインスピレーションや活力が湧いてきます。" at bounding box center [313, 256] width 300 height 27
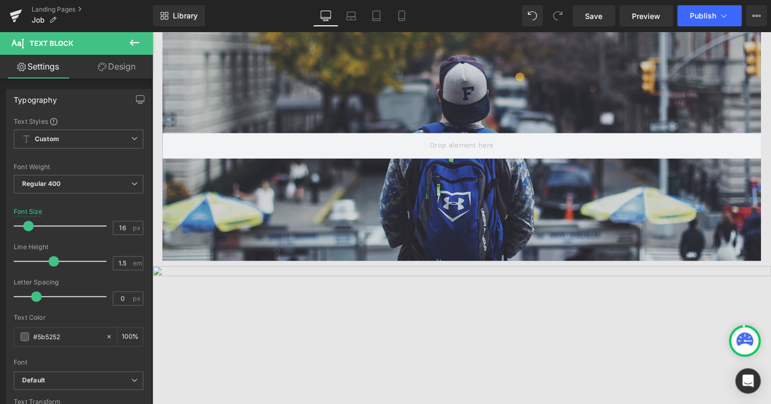
scroll to position [6744, 0]
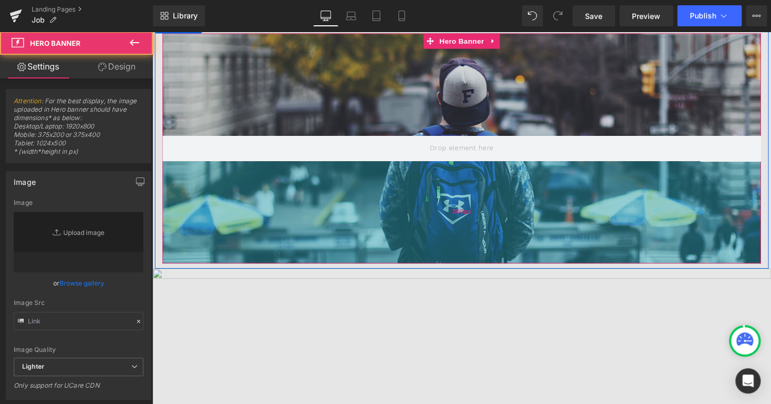
click at [354, 224] on div "200px" at bounding box center [471, 218] width 617 height 105
type input "[URL][DOMAIN_NAME]"
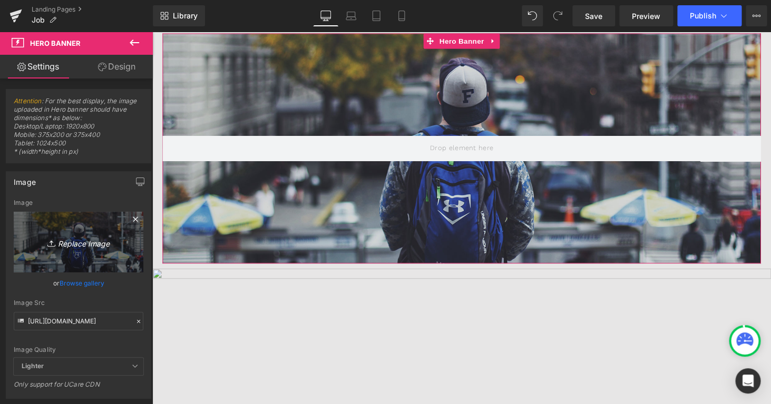
click at [79, 245] on icon "Replace Image" at bounding box center [78, 242] width 84 height 13
type input "C:\fakepath\LINE_ALBUM_Hone_人_250828_1.jpg"
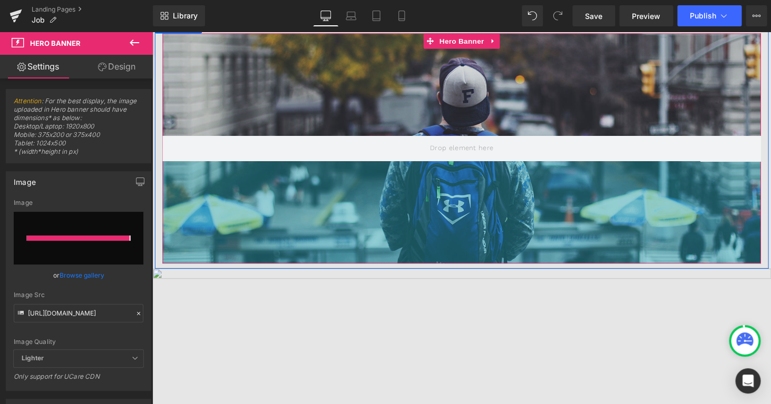
type input "[URL][DOMAIN_NAME]"
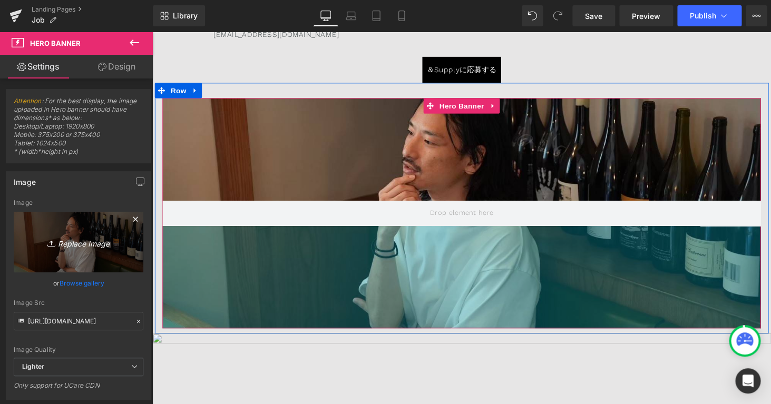
scroll to position [6673, 0]
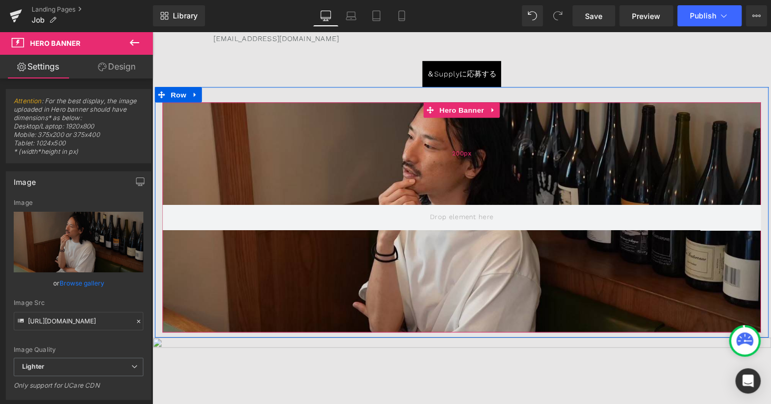
click at [519, 167] on div "200px" at bounding box center [471, 157] width 617 height 105
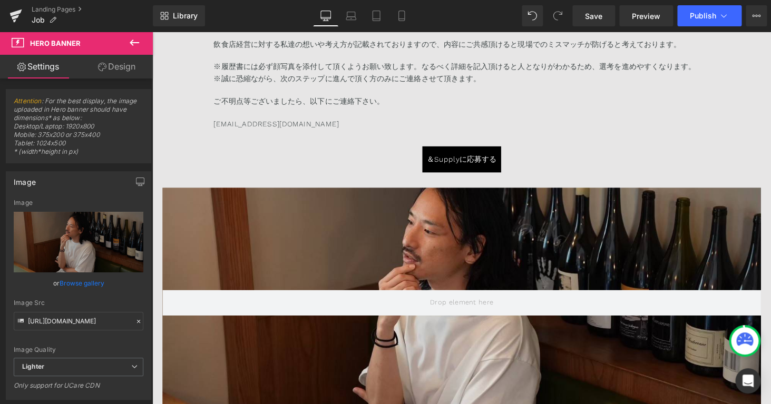
scroll to position [6586, 0]
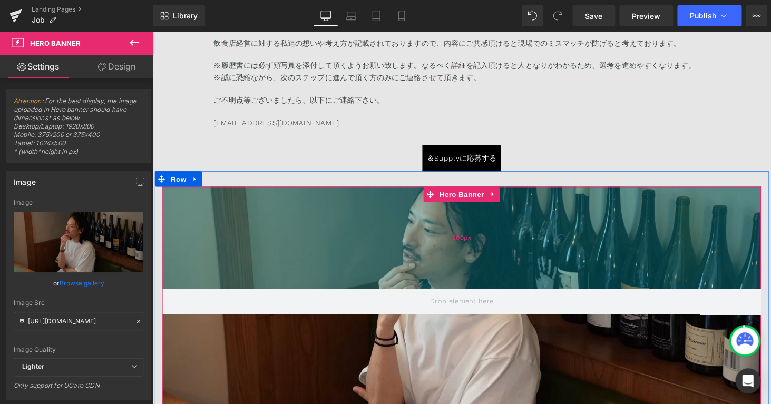
click at [534, 285] on div "200px" at bounding box center [471, 243] width 617 height 105
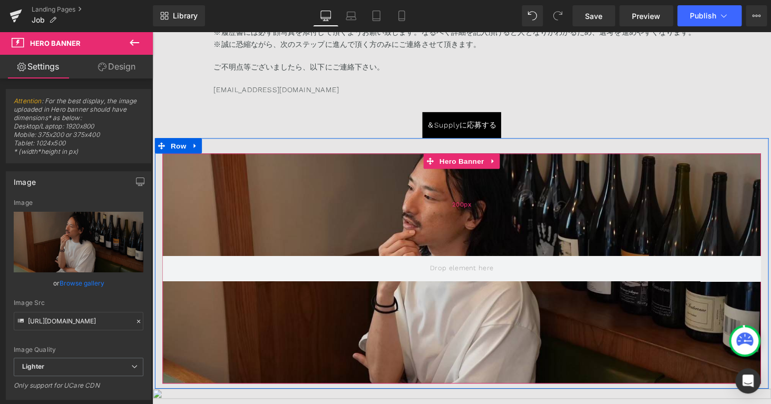
scroll to position [6626, 0]
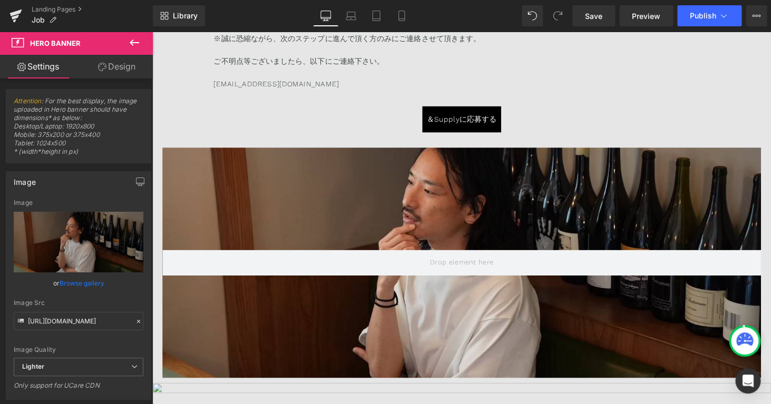
click at [135, 42] on icon at bounding box center [134, 42] width 13 height 13
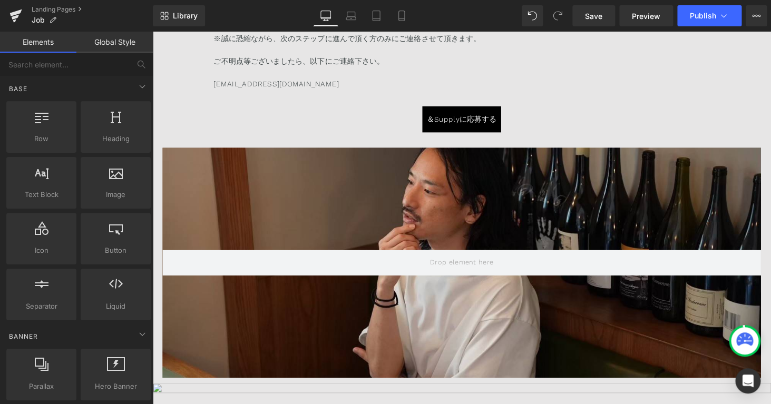
scroll to position [0, 0]
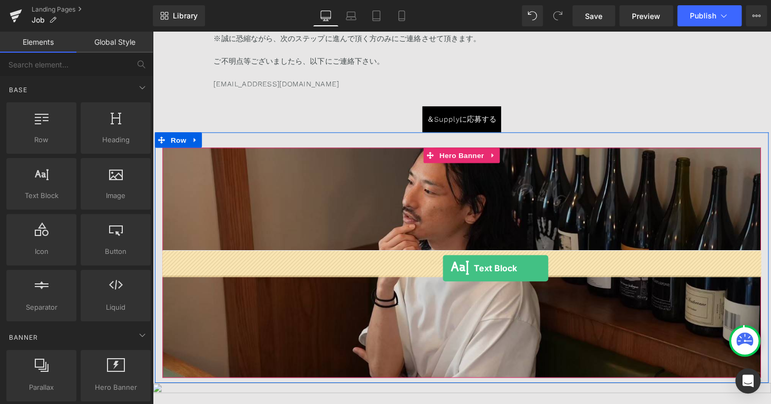
drag, startPoint x: 198, startPoint y: 217, endPoint x: 444, endPoint y: 273, distance: 252.4
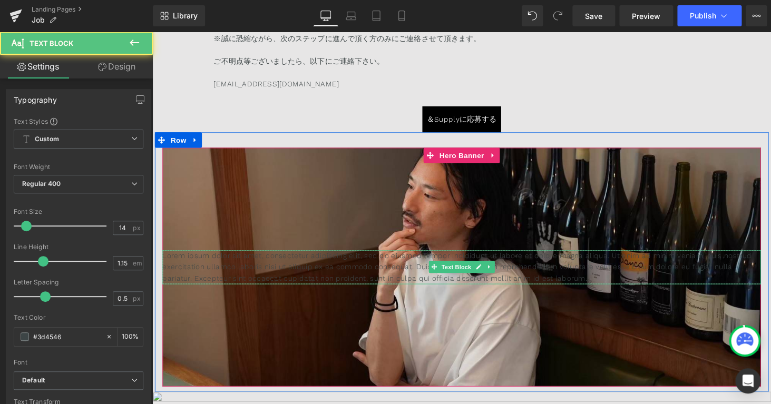
click at [356, 279] on p "Lorem ipsum dolor sit amet, consectetur adipiscing elit, sed do eiusmod tempor …" at bounding box center [471, 274] width 617 height 35
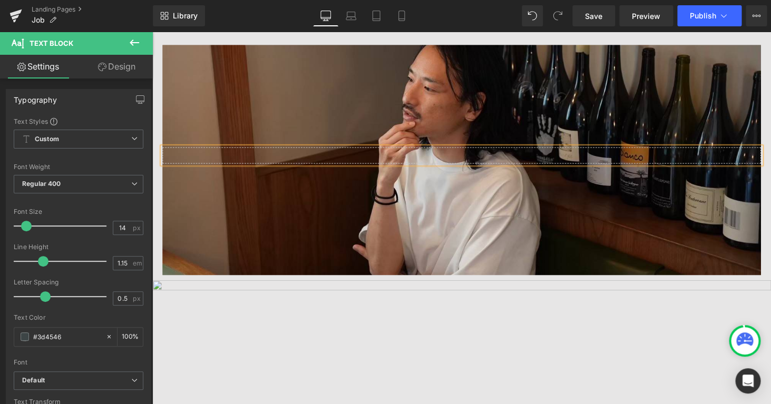
scroll to position [6726, 0]
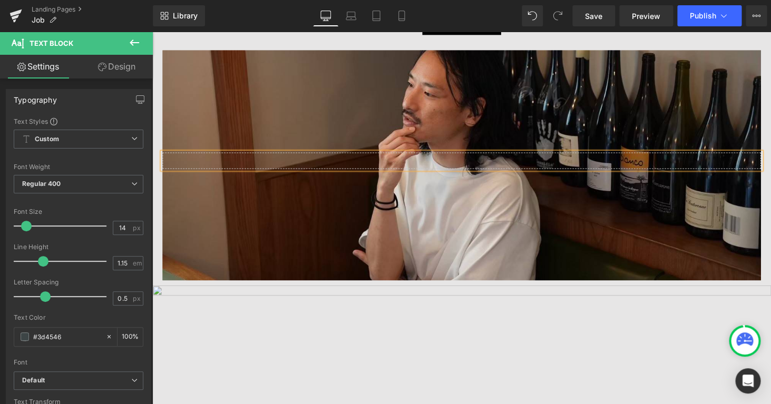
click at [454, 159] on div at bounding box center [471, 165] width 617 height 17
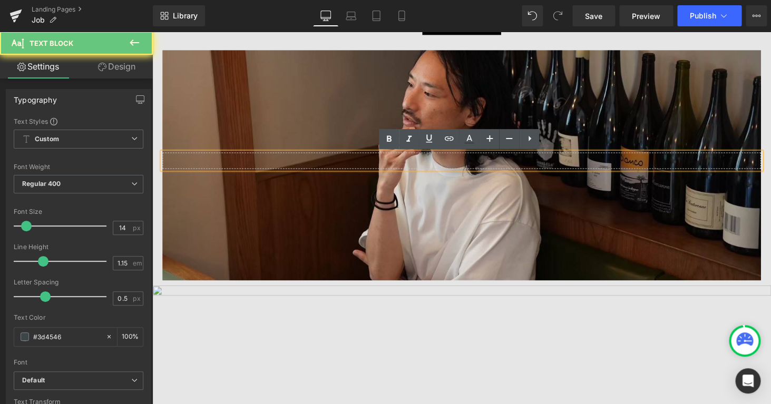
click at [454, 159] on div at bounding box center [471, 165] width 617 height 17
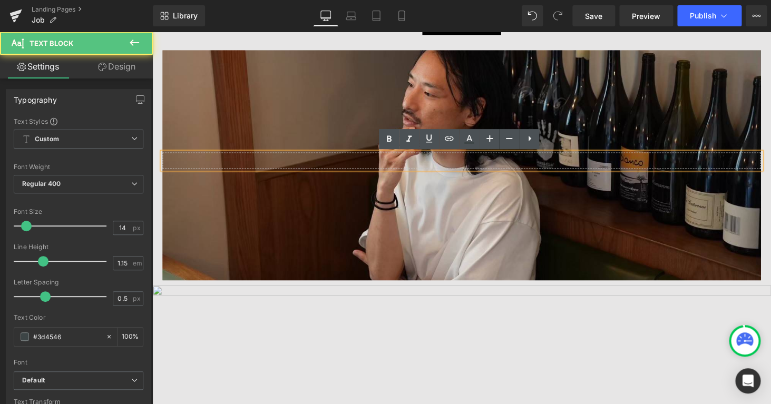
click at [454, 159] on div at bounding box center [471, 165] width 617 height 17
click at [459, 167] on div at bounding box center [471, 165] width 617 height 17
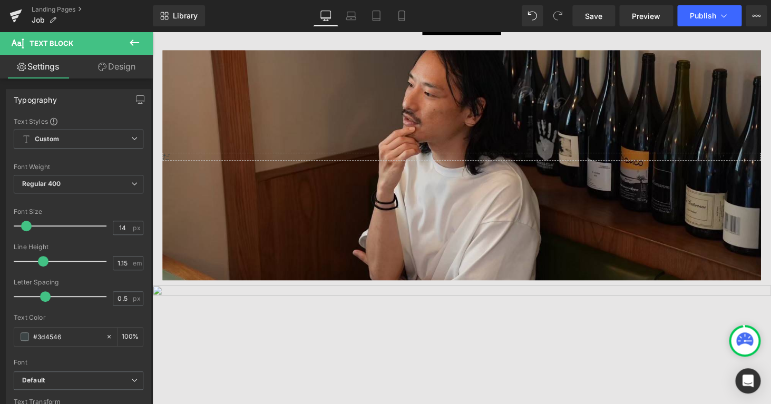
click at [130, 45] on div "Base Row rows, columns, layouts, div Heading headings, titles, h1,h2,h3,h4,h5,h…" at bounding box center [76, 221] width 153 height 378
click at [138, 43] on icon at bounding box center [134, 43] width 9 height 6
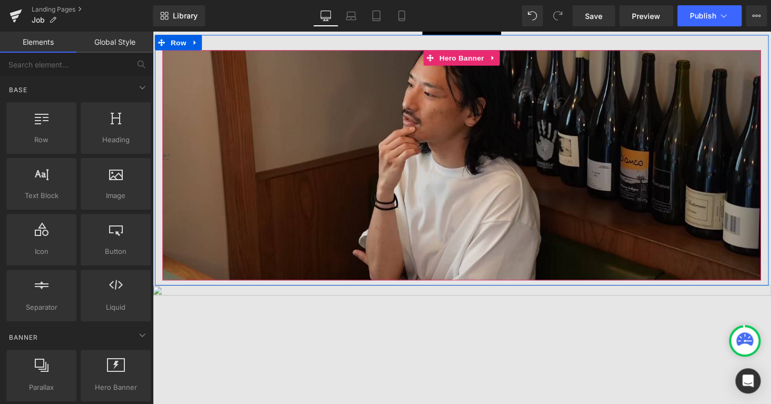
click at [415, 163] on div "だ" at bounding box center [471, 161] width 617 height 8
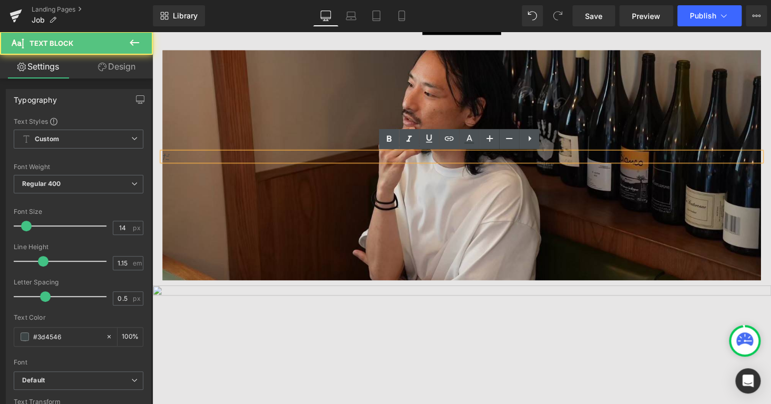
click at [406, 165] on div "だ" at bounding box center [471, 161] width 617 height 8
click at [407, 157] on div "だ" at bounding box center [471, 161] width 617 height 8
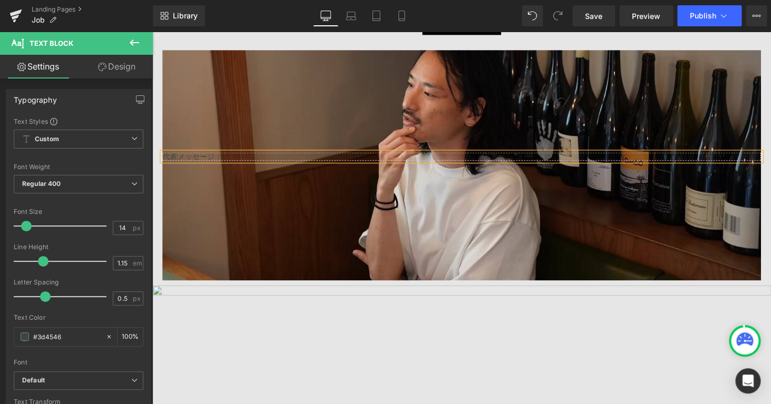
click at [237, 162] on div "代表メッセージ：" at bounding box center [471, 161] width 617 height 8
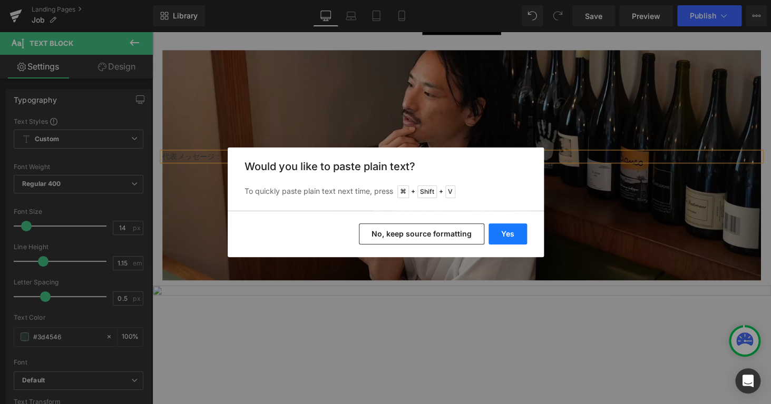
click at [516, 236] on button "Yes" at bounding box center [508, 233] width 38 height 21
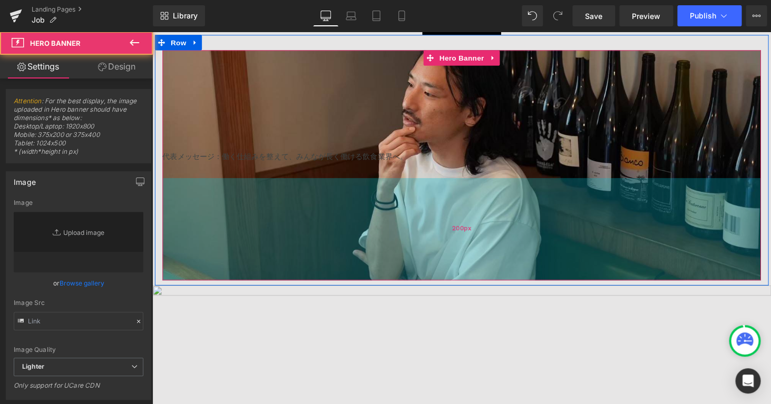
type input "[URL][DOMAIN_NAME]"
click at [480, 227] on div "200px" at bounding box center [471, 235] width 617 height 105
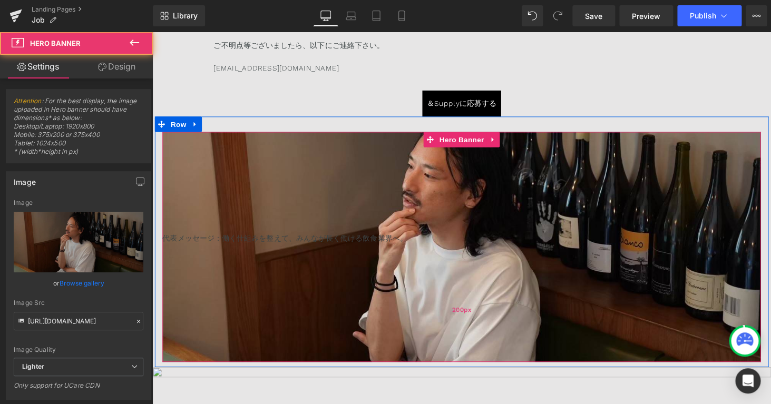
scroll to position [6639, 0]
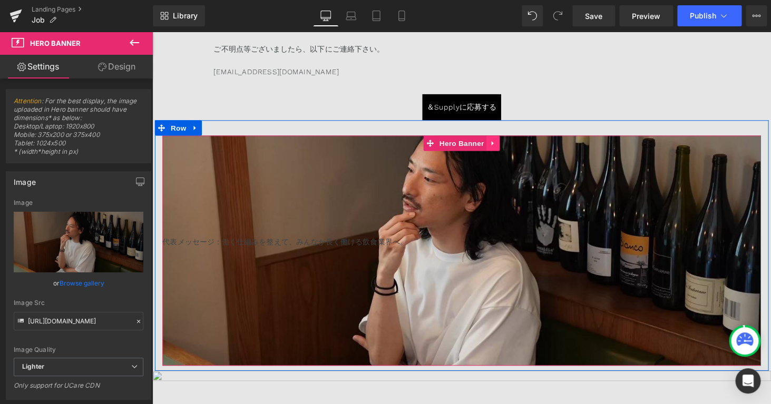
click at [508, 149] on link at bounding box center [504, 147] width 14 height 16
click at [514, 147] on link at bounding box center [511, 147] width 14 height 16
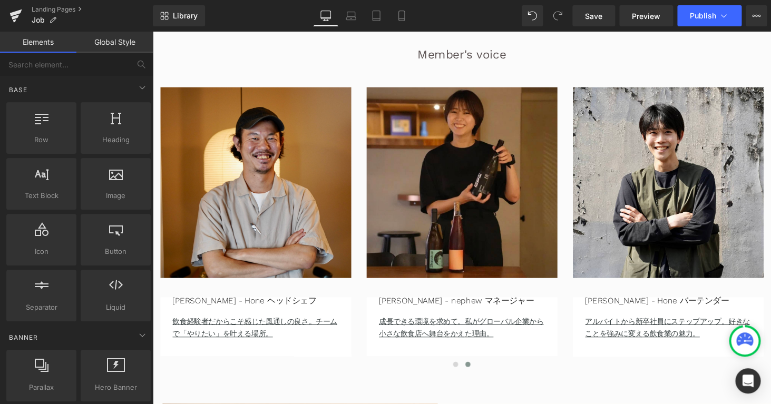
scroll to position [1773, 0]
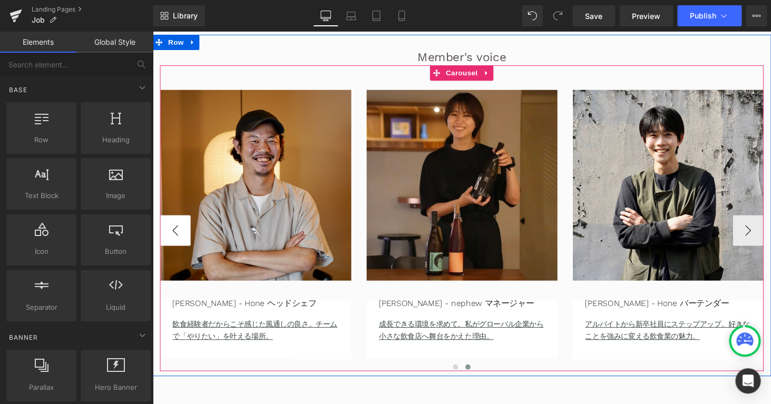
click at [173, 242] on button "‹" at bounding box center [176, 237] width 32 height 32
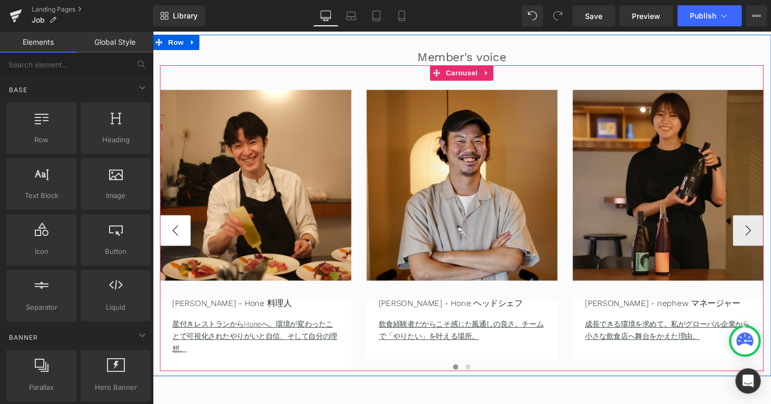
click at [173, 242] on button "‹" at bounding box center [176, 237] width 32 height 32
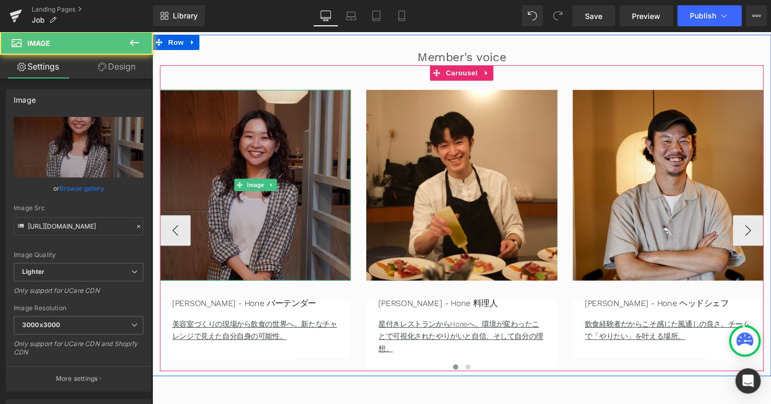
click at [255, 231] on img at bounding box center [258, 190] width 197 height 197
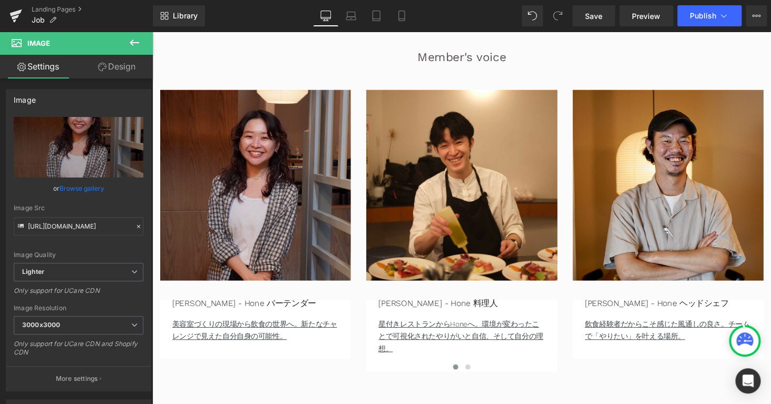
click at [135, 45] on icon at bounding box center [134, 42] width 13 height 13
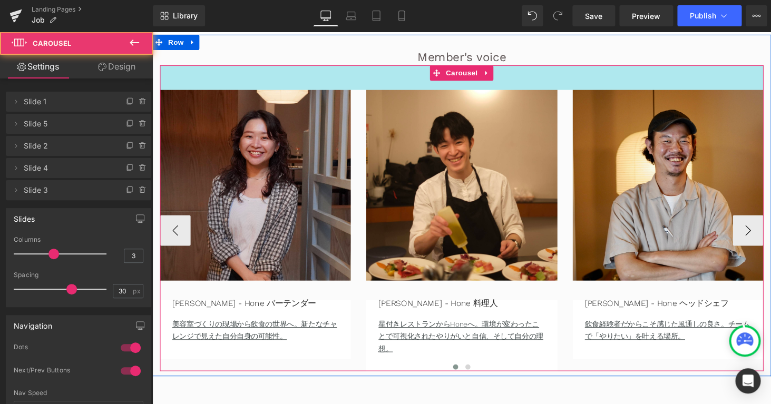
click at [348, 81] on div "48px" at bounding box center [471, 78] width 622 height 25
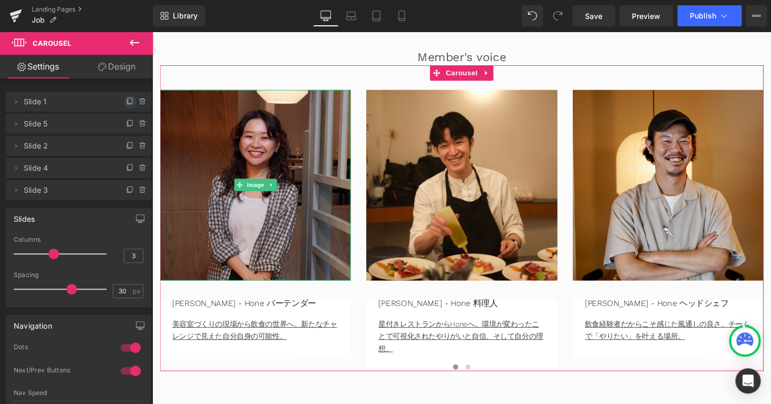
click at [127, 100] on icon at bounding box center [130, 102] width 8 height 8
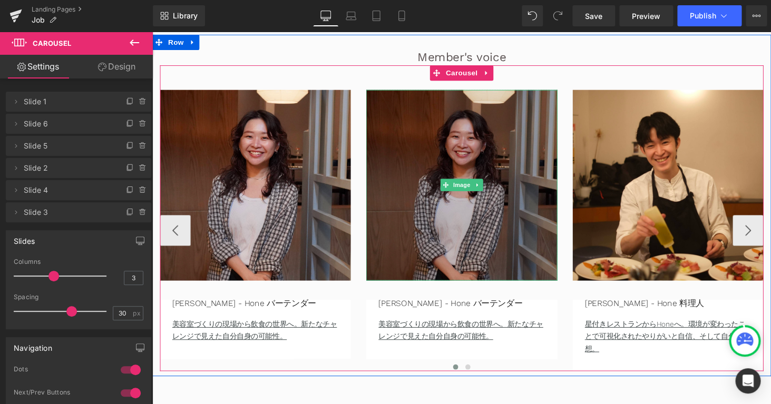
click at [449, 227] on img at bounding box center [471, 190] width 197 height 197
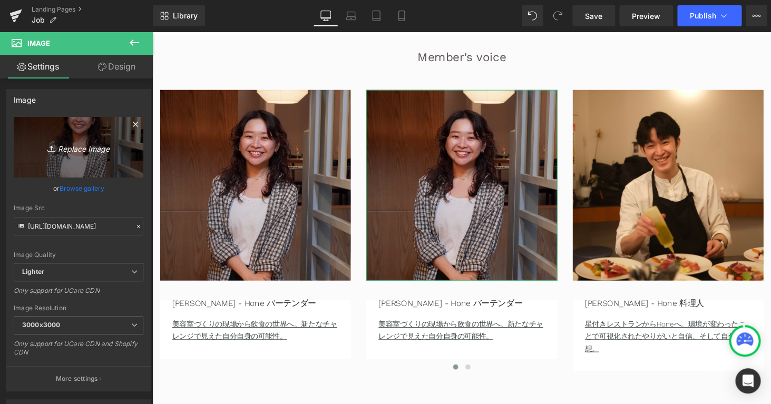
click at [84, 155] on link "Replace Image" at bounding box center [79, 147] width 130 height 61
type input "C:\fakepath\LINE_ALBUM_Hone_人_250828_1 2.jpg"
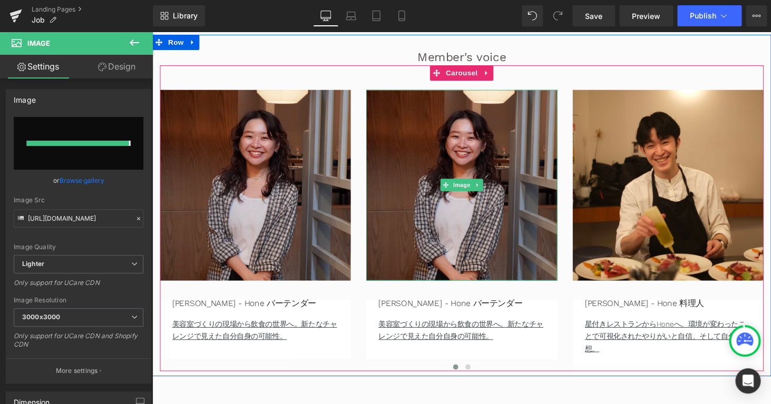
type input "[URL][DOMAIN_NAME]"
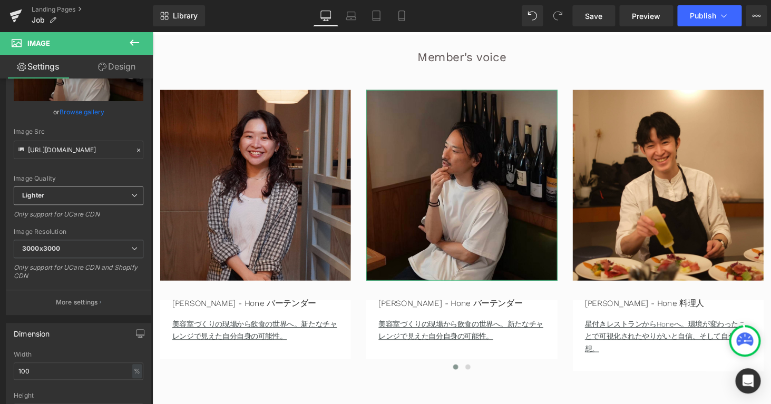
scroll to position [0, 0]
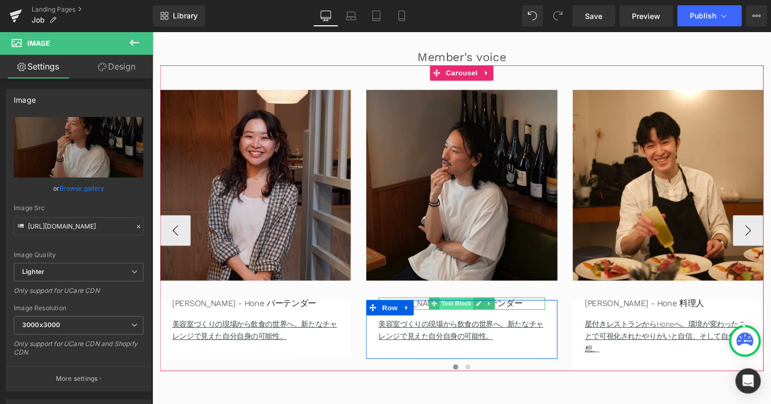
click at [461, 317] on span "Text Block" at bounding box center [465, 312] width 35 height 13
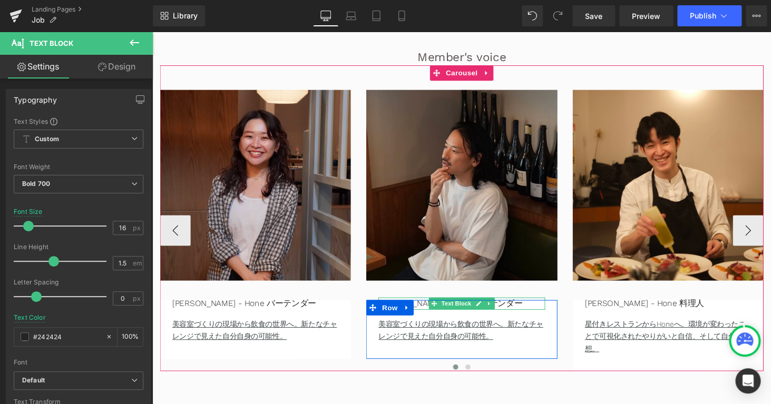
click at [466, 313] on span "Text Block" at bounding box center [465, 312] width 35 height 13
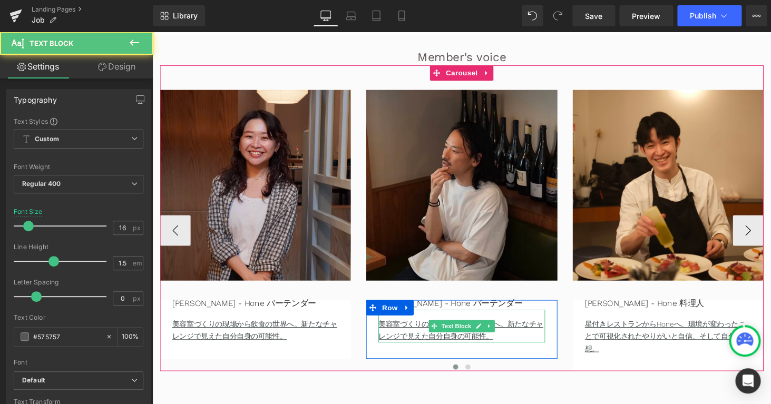
click at [519, 347] on p "美容室づくりの現場から飲食の世界へ。新たなチャレンジで見えた自分自身の可能性。" at bounding box center [470, 339] width 171 height 25
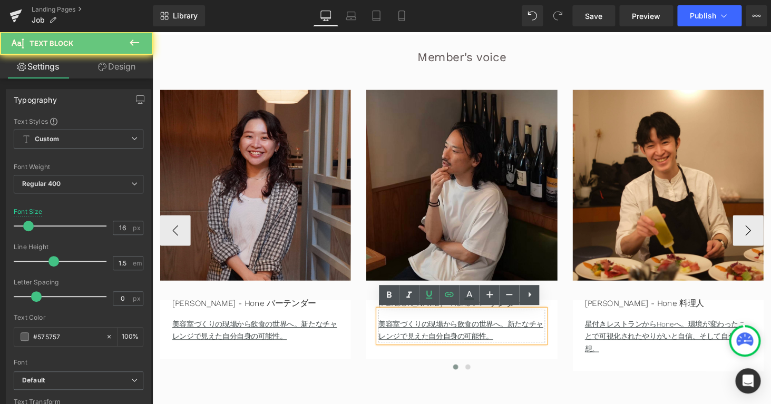
click at [519, 347] on p "美容室づくりの現場から飲食の世界へ。新たなチャレンジで見えた自分自身の可能性。" at bounding box center [470, 339] width 171 height 25
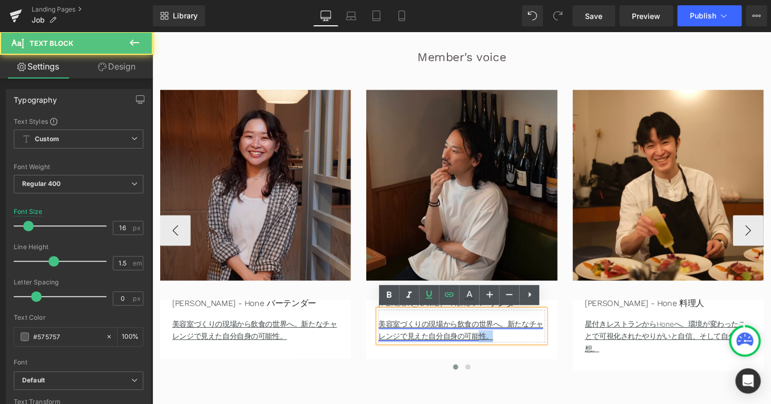
drag, startPoint x: 519, startPoint y: 347, endPoint x: 490, endPoint y: 346, distance: 29.0
click at [490, 346] on p "美容室づくりの現場から飲食の世界へ。新たなチャレンジで見えた自分自身の可能性。" at bounding box center [470, 339] width 171 height 25
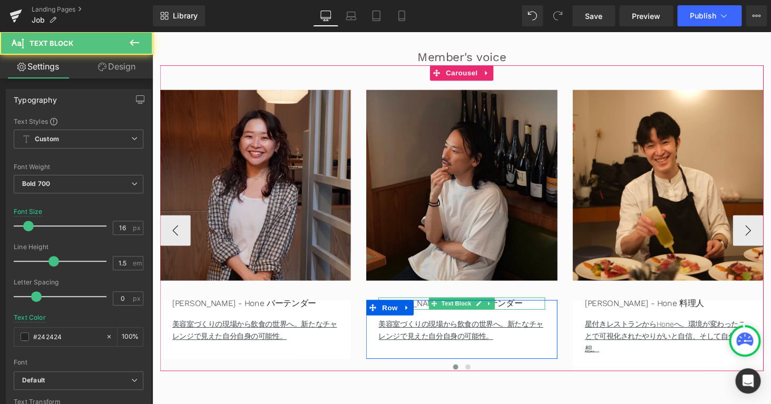
click at [512, 312] on p "[PERSON_NAME] - Hone バーテンダー" at bounding box center [470, 312] width 171 height 13
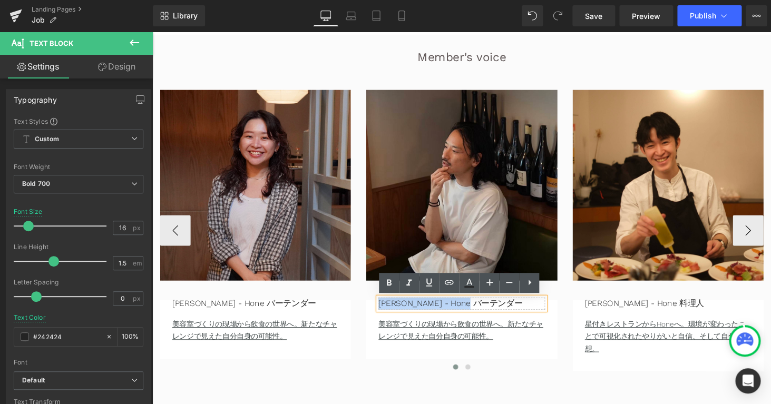
drag, startPoint x: 516, startPoint y: 312, endPoint x: 377, endPoint y: 307, distance: 139.2
click at [377, 307] on div "Image [PERSON_NAME] - Hone バーテンダー Text Block 美容室づくりの現場から飲食の世界へ。新たなチャレンジで見えた自分自身…" at bounding box center [471, 230] width 197 height 277
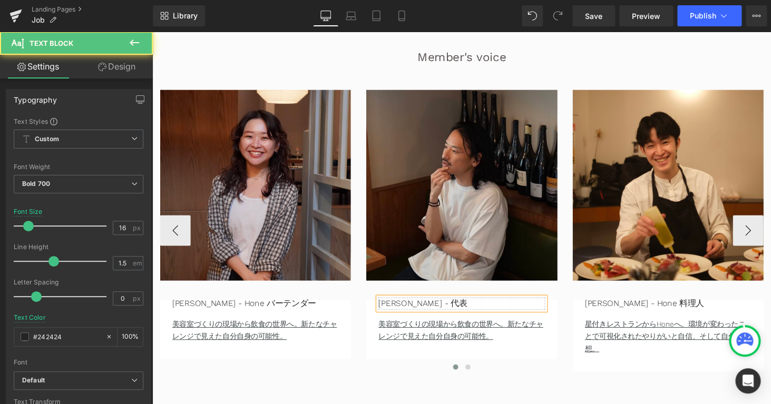
click at [422, 314] on p "[PERSON_NAME] - 代表" at bounding box center [470, 312] width 171 height 13
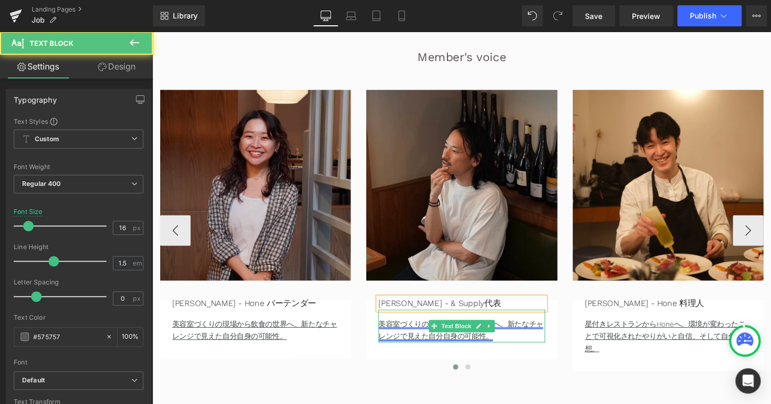
click at [502, 347] on link "美容室づくりの現場から飲食の世界へ。新たなチャレンジで見えた自分自身の可能性。" at bounding box center [470, 339] width 170 height 21
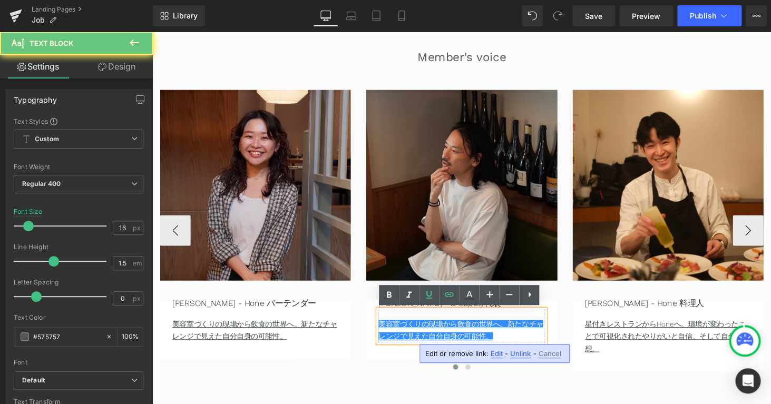
click at [511, 347] on p "美容室づくりの現場から飲食の世界へ。新たなチャレンジで見えた自分自身の可能性。" at bounding box center [470, 339] width 171 height 25
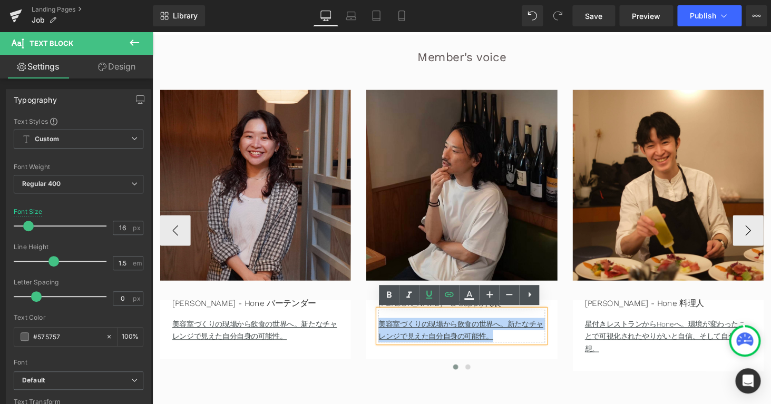
drag, startPoint x: 511, startPoint y: 347, endPoint x: 380, endPoint y: 328, distance: 132.7
click at [380, 328] on div "[PERSON_NAME] - & Supply代表 Text Block 美容室づくりの現場から飲食の世界へ。新たなチャレンジで見えた自分自身の可能性。 T…" at bounding box center [470, 330] width 187 height 44
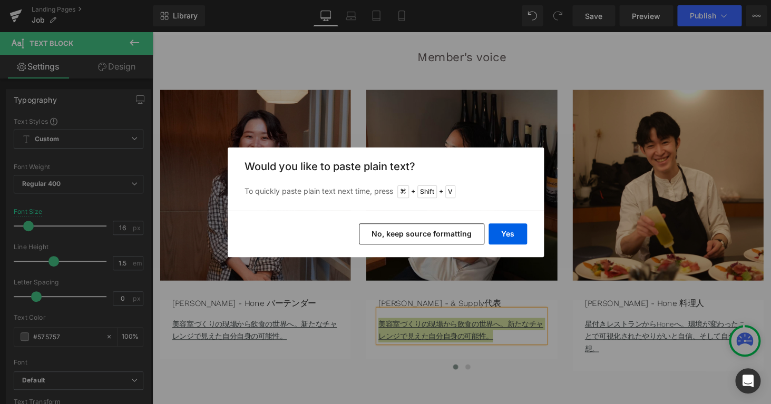
click at [517, 222] on div "Yes No, keep source formatting" at bounding box center [386, 234] width 316 height 46
click at [516, 229] on button "Yes" at bounding box center [508, 233] width 38 height 21
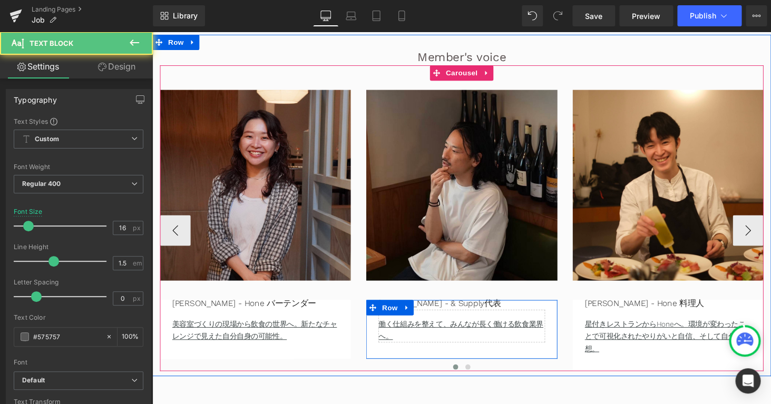
drag, startPoint x: 409, startPoint y: 347, endPoint x: 376, endPoint y: 332, distance: 35.9
click at [376, 332] on div "[PERSON_NAME] - & Supply代表 Text Block 働く仕組みを整えて、みんなが長く働ける飲食業界へ。 Text Block Row" at bounding box center [471, 338] width 197 height 61
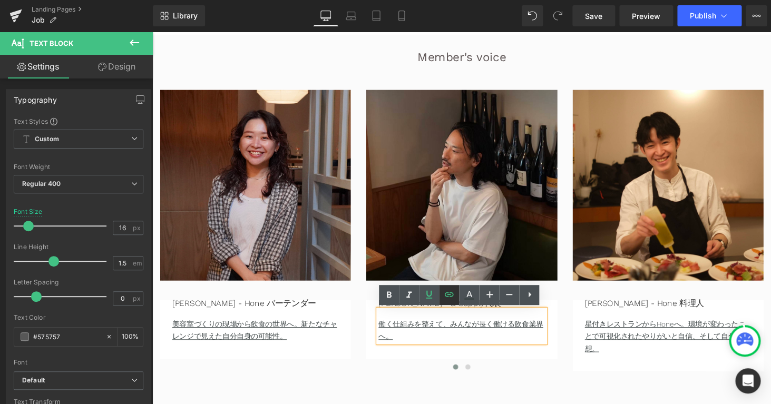
click at [448, 296] on icon at bounding box center [449, 294] width 13 height 13
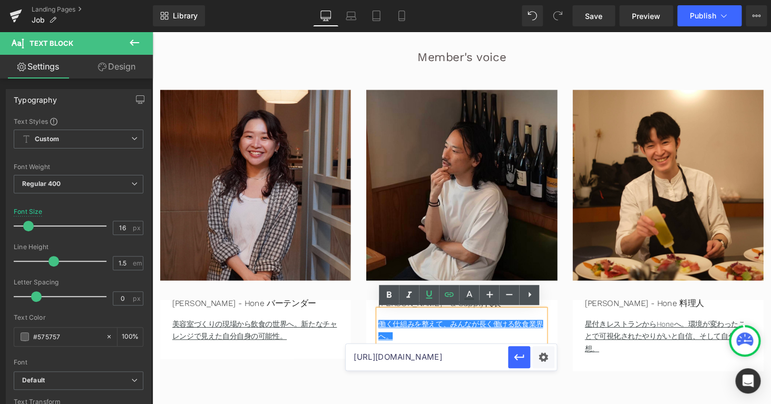
click at [474, 359] on input "[URL][DOMAIN_NAME]" at bounding box center [427, 357] width 162 height 26
paste input "[URL][DOMAIN_NAME]"
type input "[URL][DOMAIN_NAME]"
click at [522, 356] on icon "button" at bounding box center [519, 357] width 13 height 13
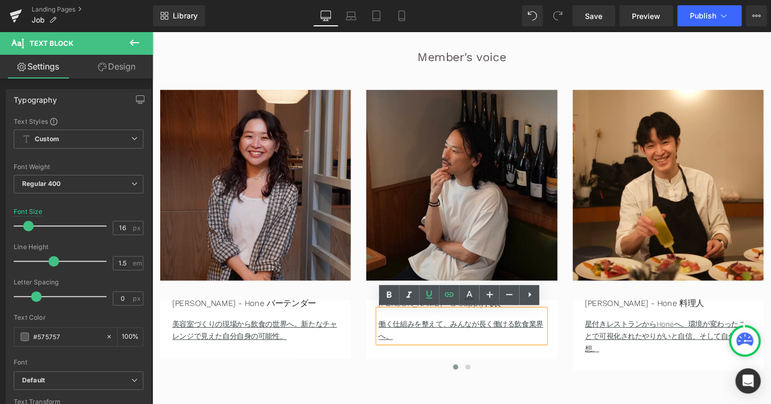
click at [441, 385] on div "Member's voice Heading Image [PERSON_NAME] - Hone バーテンダー Text Block 美容室づくりの現場から…" at bounding box center [471, 211] width 638 height 352
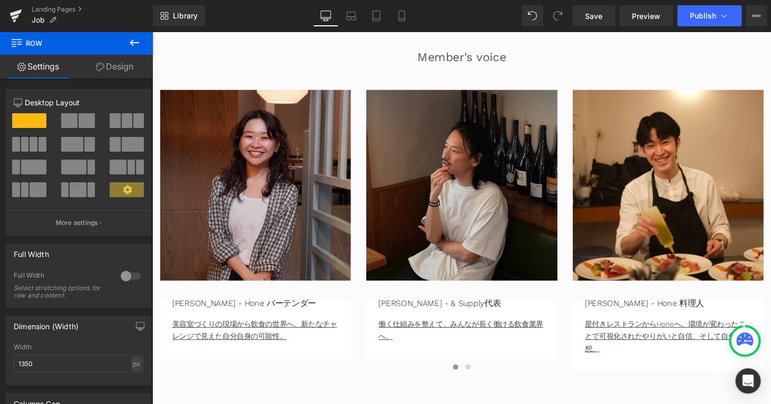
click at [125, 32] on button at bounding box center [134, 43] width 37 height 23
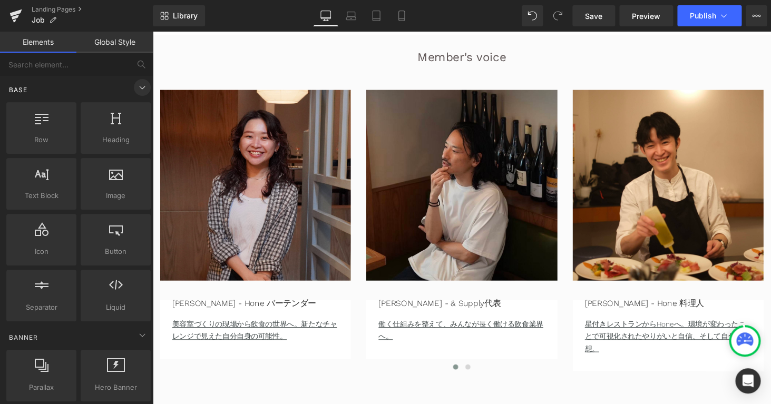
click at [139, 84] on icon at bounding box center [142, 87] width 13 height 13
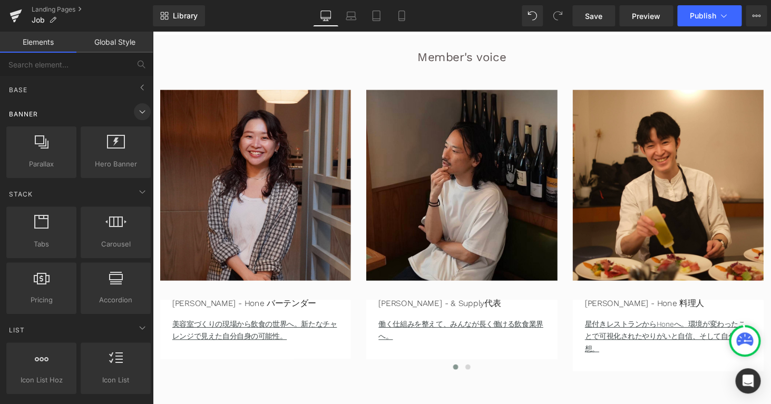
click at [145, 110] on icon at bounding box center [142, 111] width 13 height 13
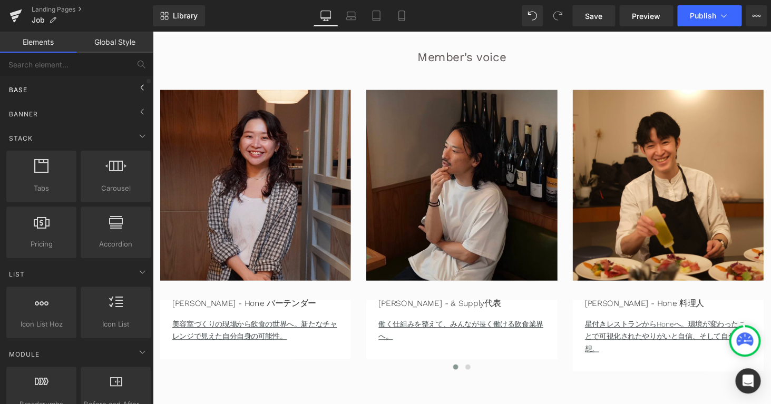
click at [149, 82] on span at bounding box center [149, 81] width 4 height 4
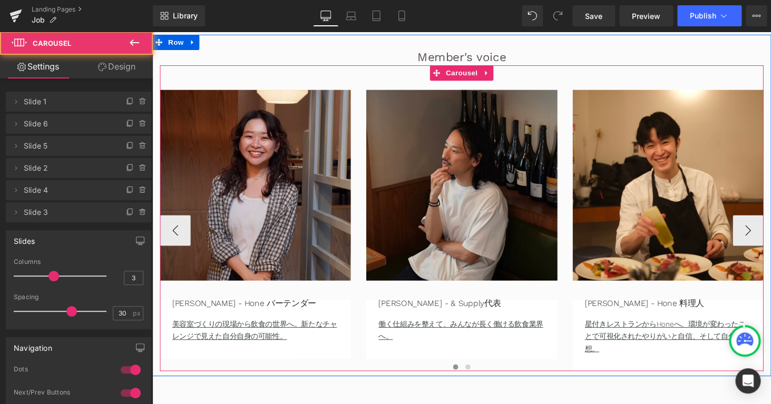
click at [425, 74] on div "Image [PERSON_NAME] - Hone バーテンダー Text Block 美容室づくりの現場から飲食の世界へ。新たなチャレンジで見えた自分自身…" at bounding box center [471, 223] width 622 height 315
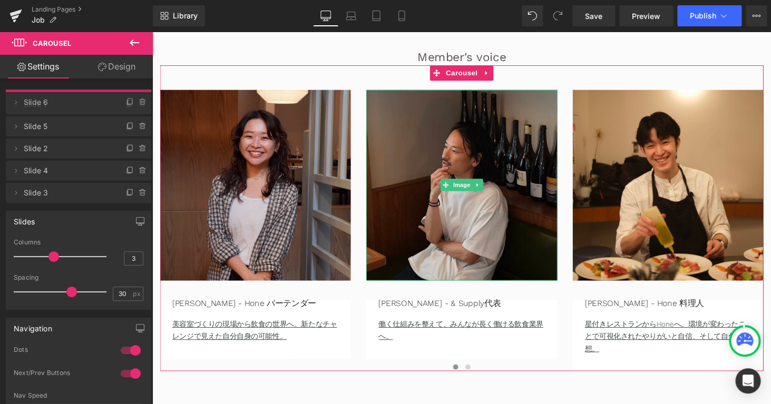
drag, startPoint x: 42, startPoint y: 126, endPoint x: 40, endPoint y: 104, distance: 21.7
click at [40, 104] on span "Slide 6" at bounding box center [68, 102] width 89 height 20
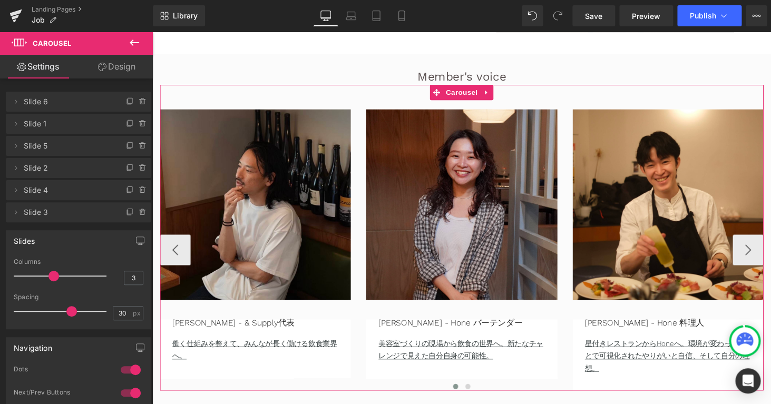
scroll to position [1751, 0]
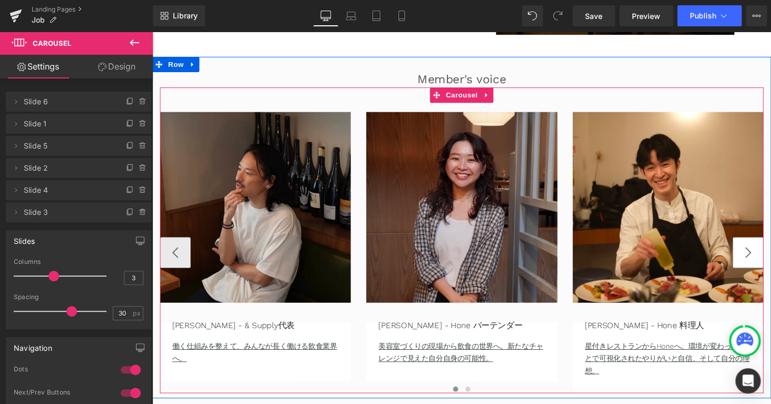
click at [766, 263] on button "›" at bounding box center [767, 260] width 32 height 32
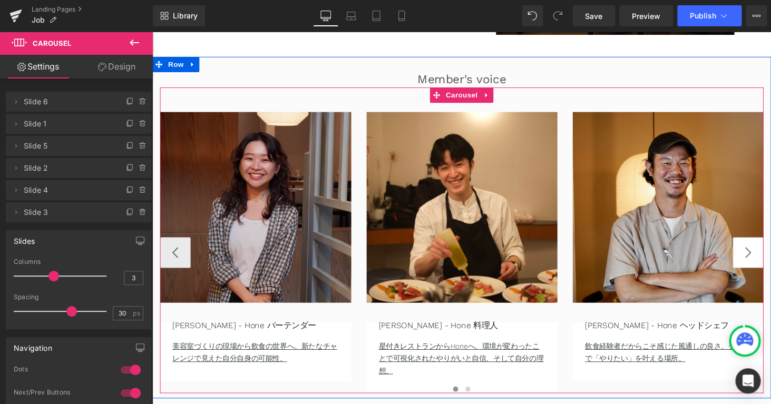
click at [766, 263] on button "›" at bounding box center [767, 260] width 32 height 32
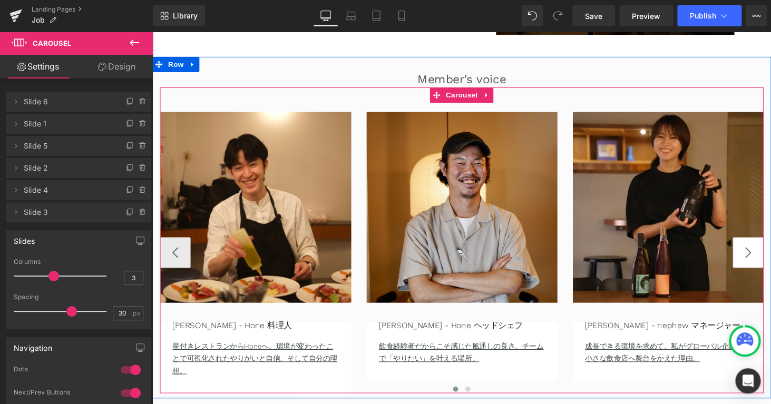
click at [766, 263] on button "›" at bounding box center [767, 260] width 32 height 32
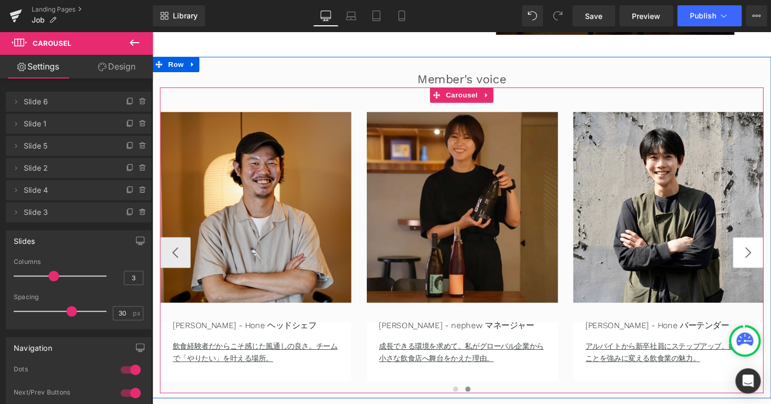
click at [766, 263] on button "›" at bounding box center [767, 260] width 32 height 32
click at [183, 256] on button "‹" at bounding box center [176, 260] width 32 height 32
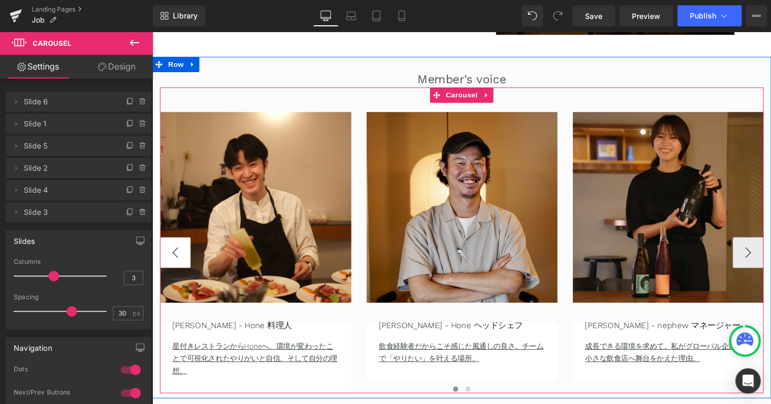
click at [183, 256] on button "‹" at bounding box center [176, 260] width 32 height 32
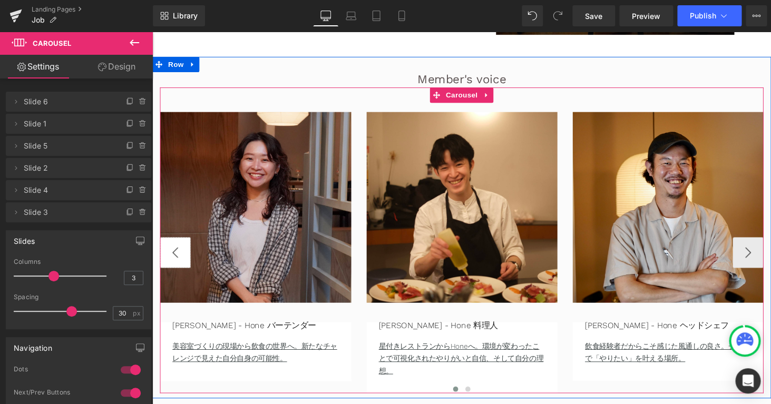
click at [183, 256] on button "‹" at bounding box center [176, 260] width 32 height 32
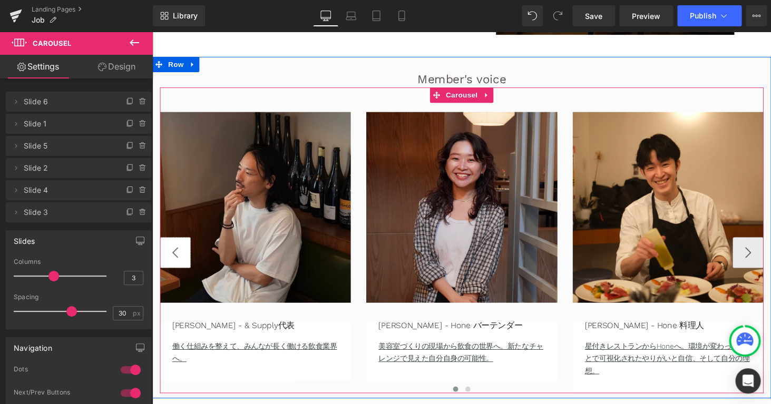
click at [183, 256] on button "‹" at bounding box center [176, 260] width 32 height 32
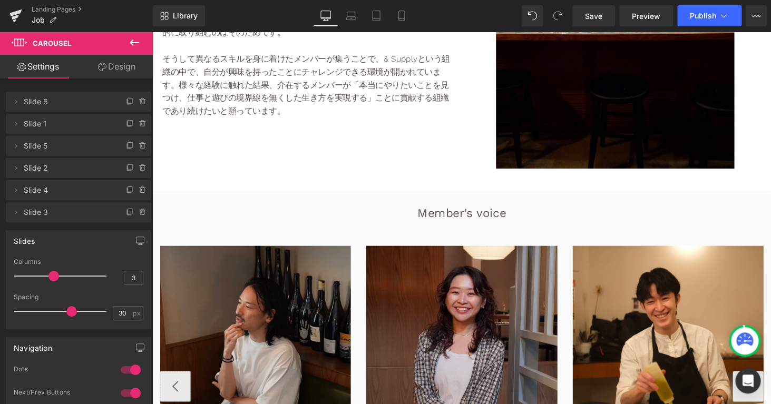
scroll to position [1738, 0]
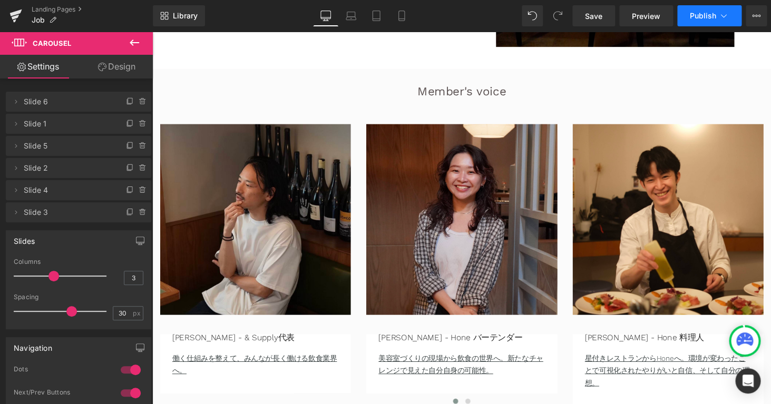
click at [703, 20] on span "Publish" at bounding box center [703, 16] width 26 height 8
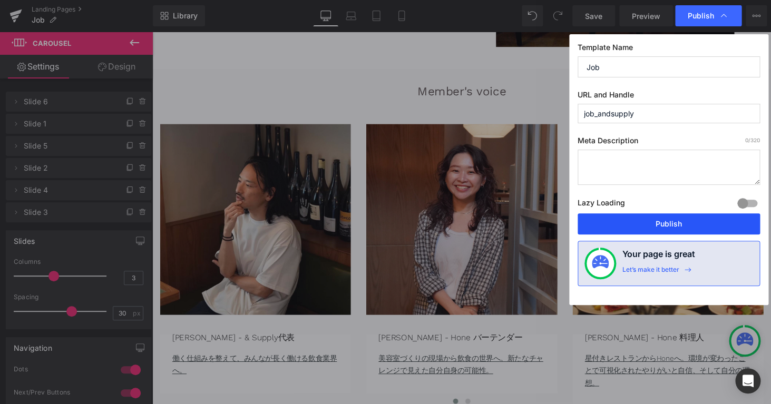
click at [654, 222] on button "Publish" at bounding box center [669, 223] width 182 height 21
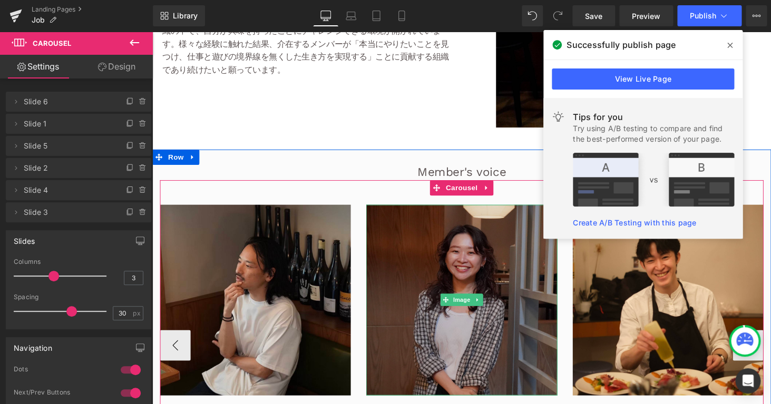
scroll to position [1647, 0]
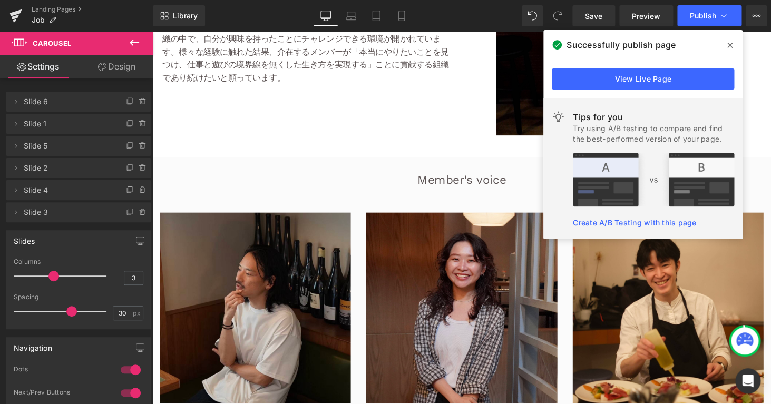
click at [726, 44] on span at bounding box center [730, 45] width 17 height 17
